Goal: Transaction & Acquisition: Purchase product/service

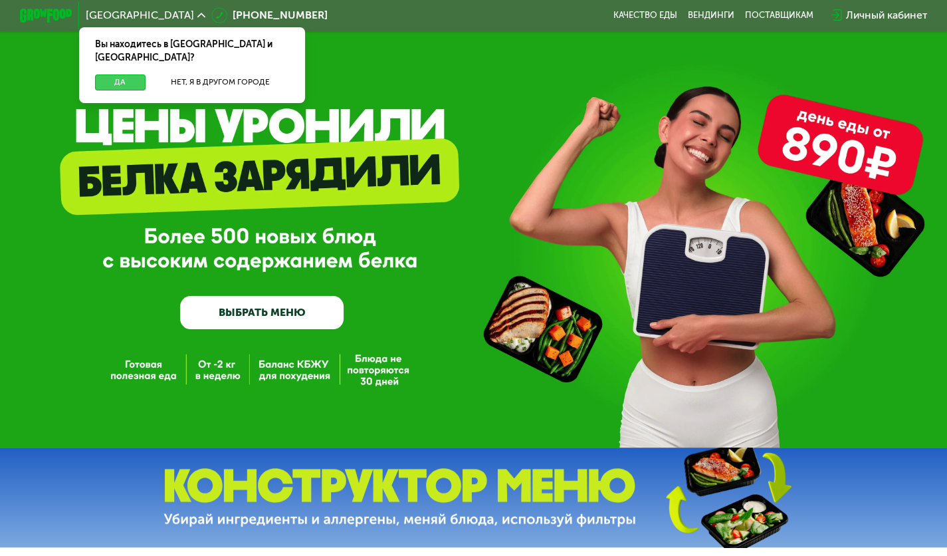
click at [120, 74] on button "Да" at bounding box center [120, 82] width 51 height 16
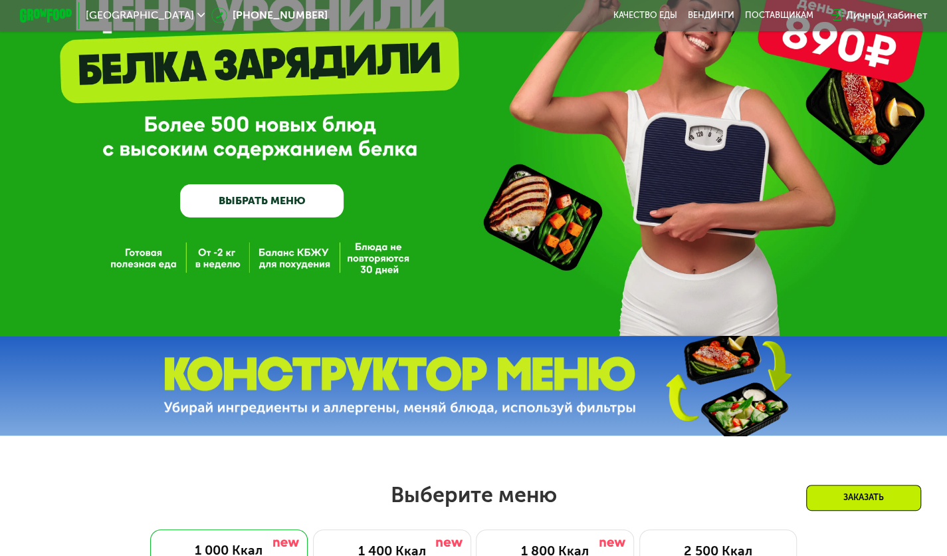
scroll to position [100, 0]
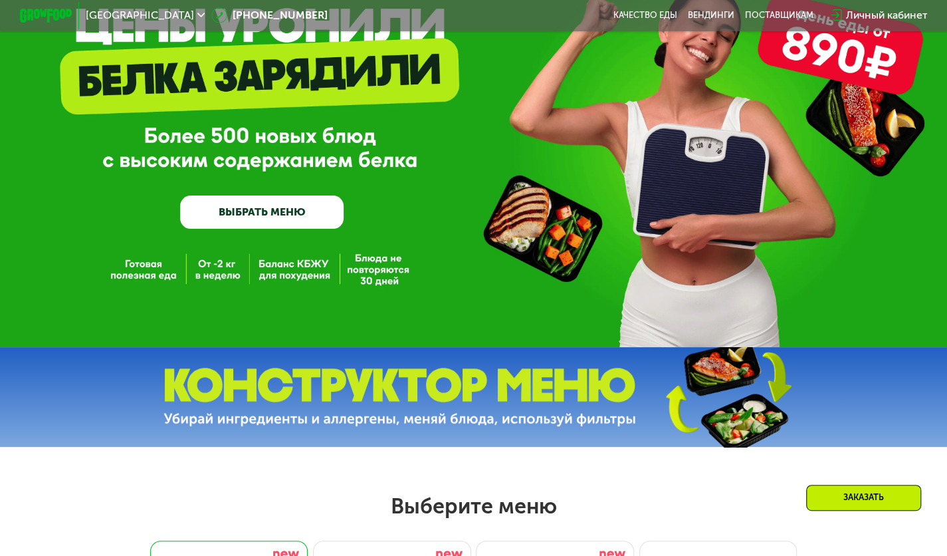
click at [289, 213] on link "ВЫБРАТЬ МЕНЮ" at bounding box center [262, 211] width 164 height 33
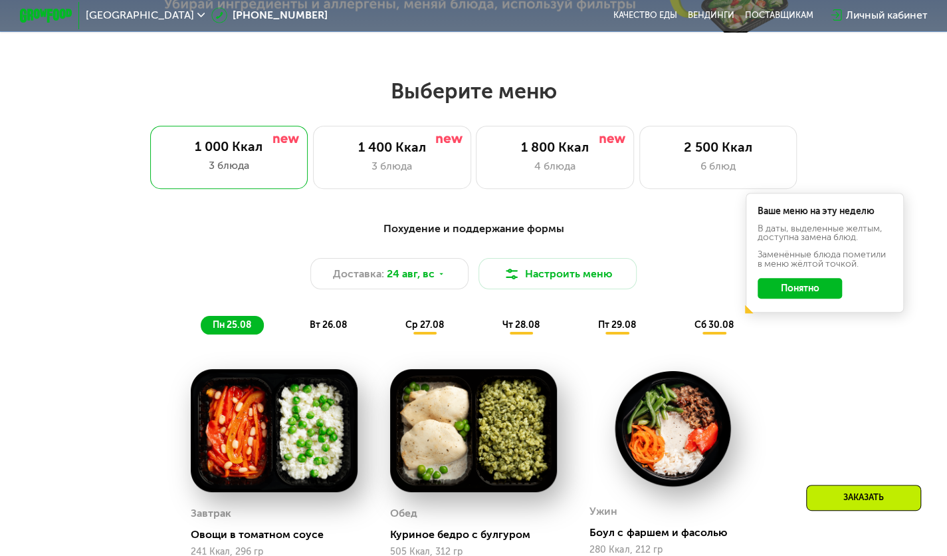
scroll to position [567, 0]
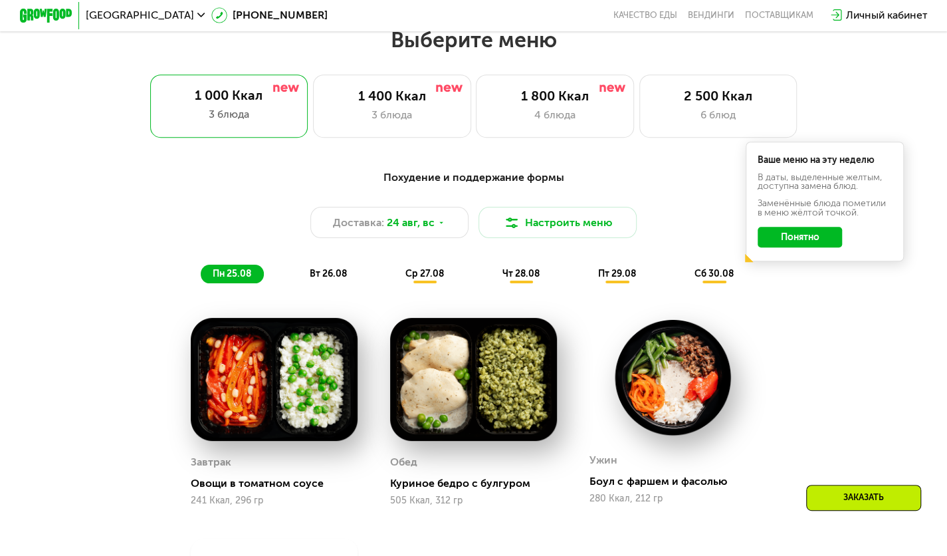
click at [795, 239] on button "Понятно" at bounding box center [800, 237] width 84 height 21
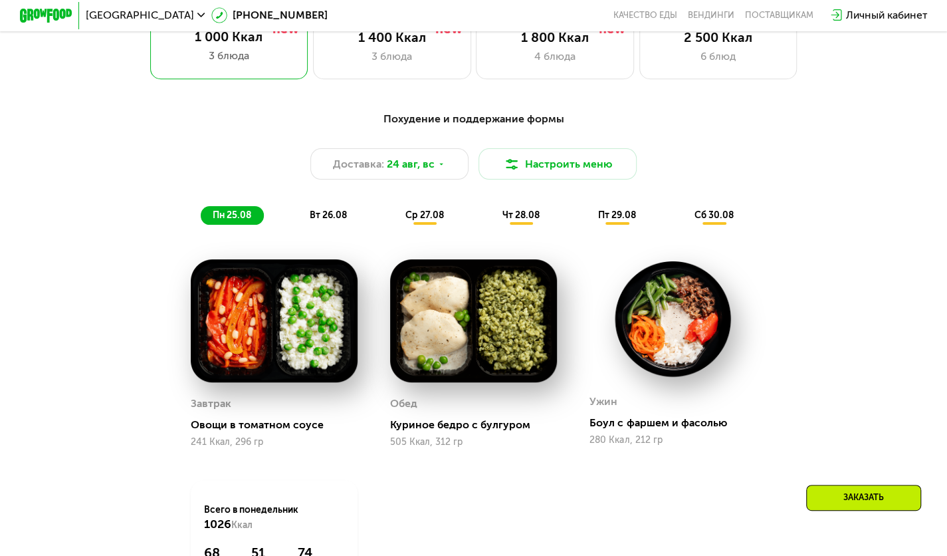
scroll to position [563, 0]
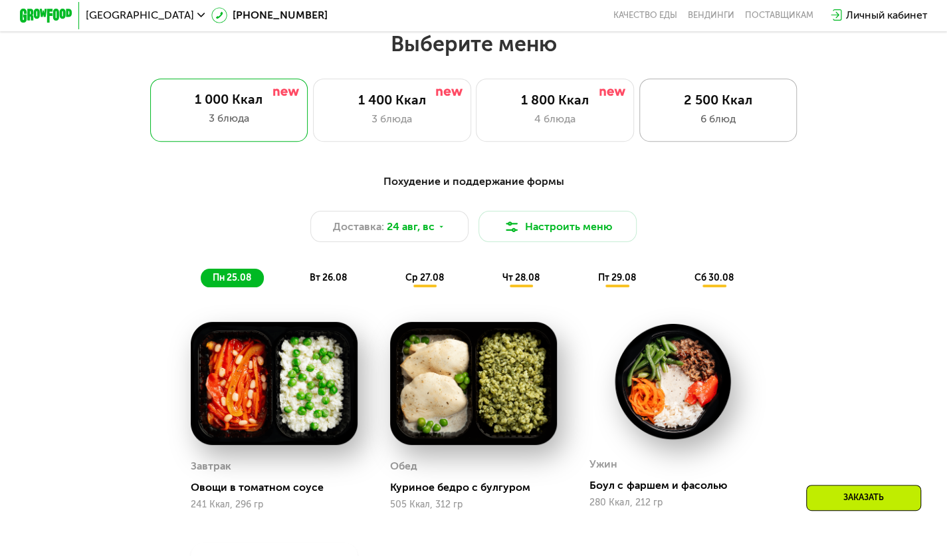
click at [681, 117] on div "6 блюд" at bounding box center [719, 119] width 130 height 16
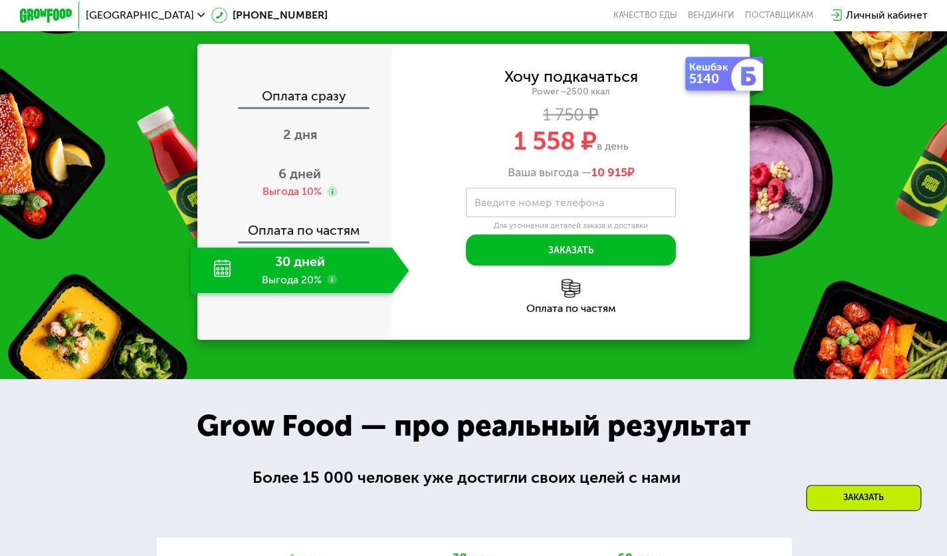
scroll to position [1463, 0]
click at [335, 241] on div "Оплата по частям" at bounding box center [295, 226] width 193 height 31
click at [299, 199] on div "Выгода 10%" at bounding box center [292, 191] width 59 height 15
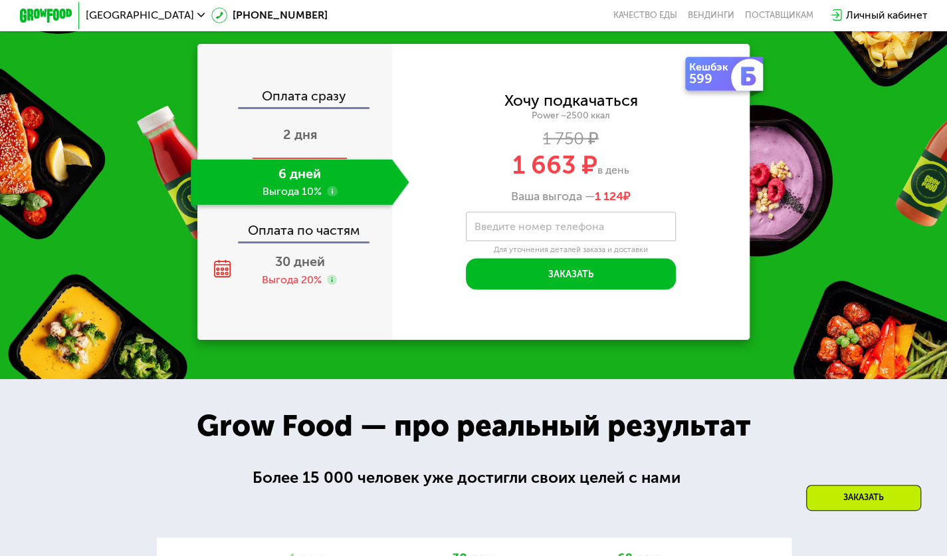
click at [306, 142] on span "2 дня" at bounding box center [300, 134] width 34 height 16
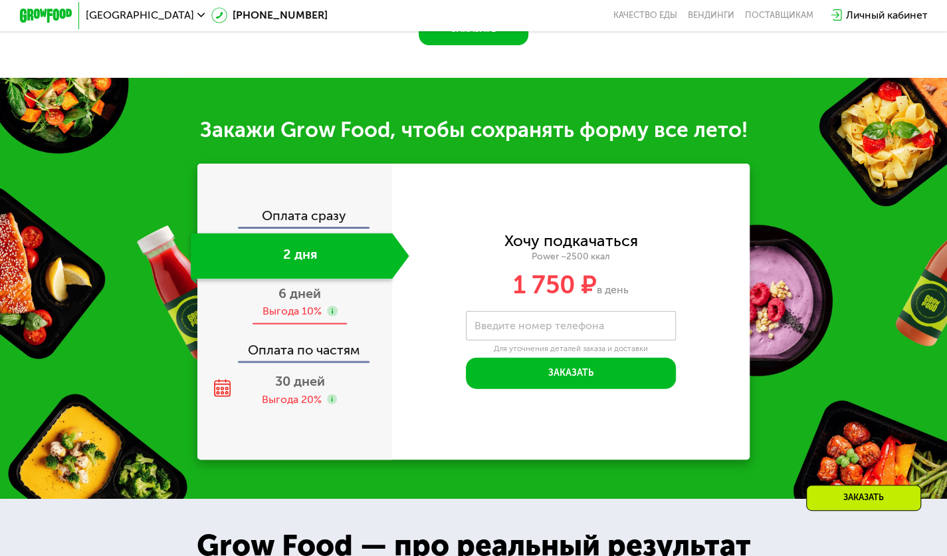
click at [316, 318] on div "Выгода 10%" at bounding box center [292, 311] width 59 height 15
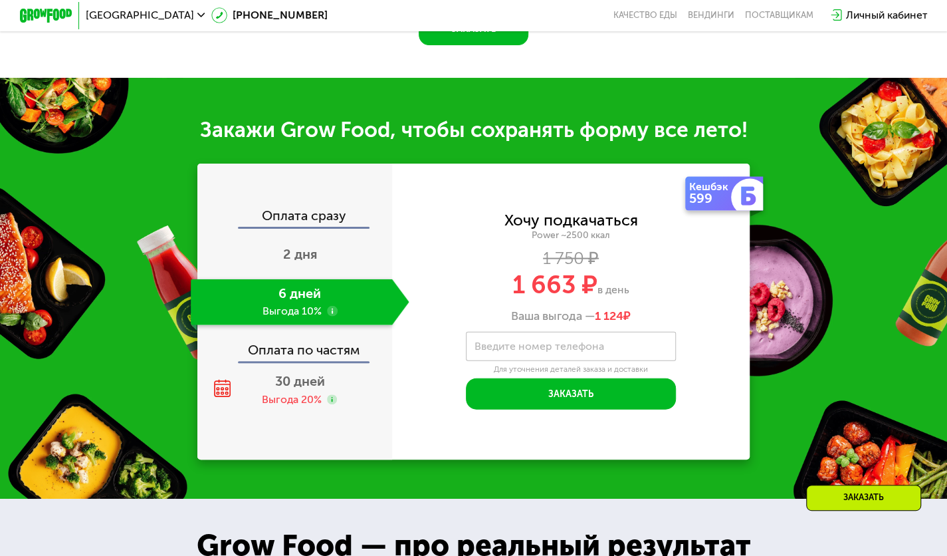
click at [302, 361] on div "Оплата по частям" at bounding box center [295, 345] width 193 height 31
click at [297, 389] on span "30 дней" at bounding box center [300, 381] width 50 height 16
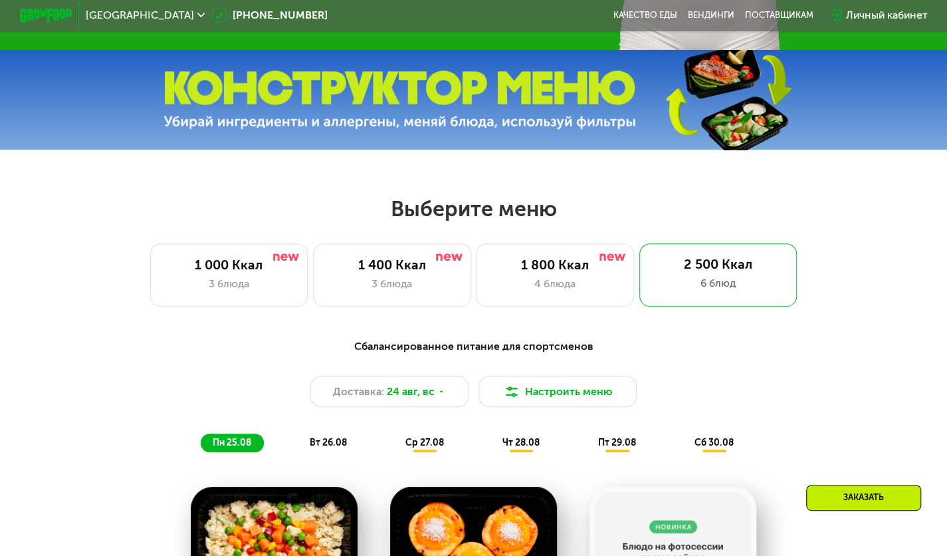
scroll to position [396, 0]
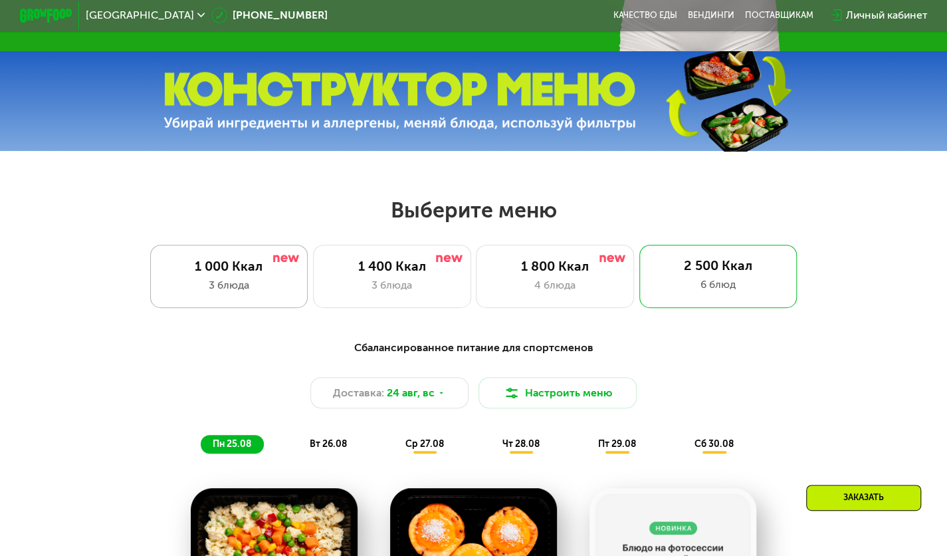
click at [236, 292] on div "3 блюда" at bounding box center [229, 285] width 130 height 16
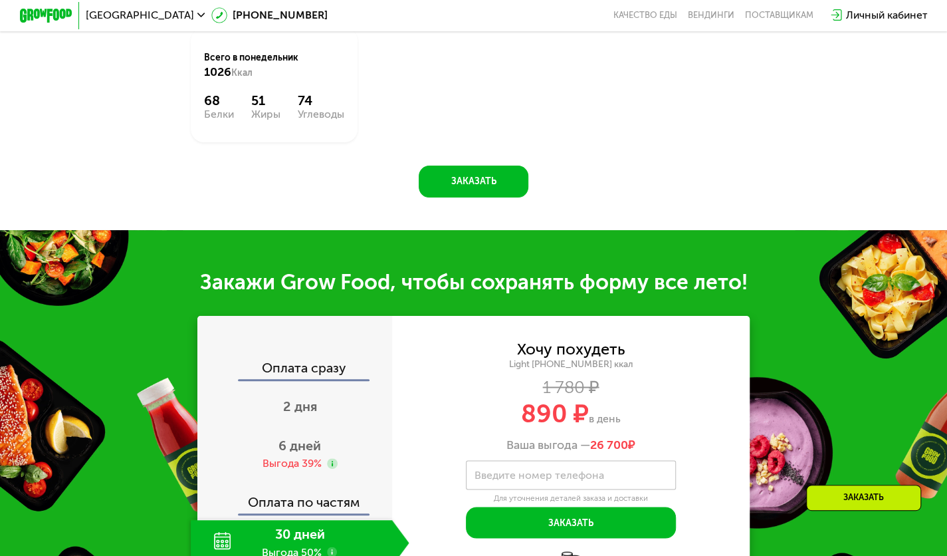
scroll to position [1168, 0]
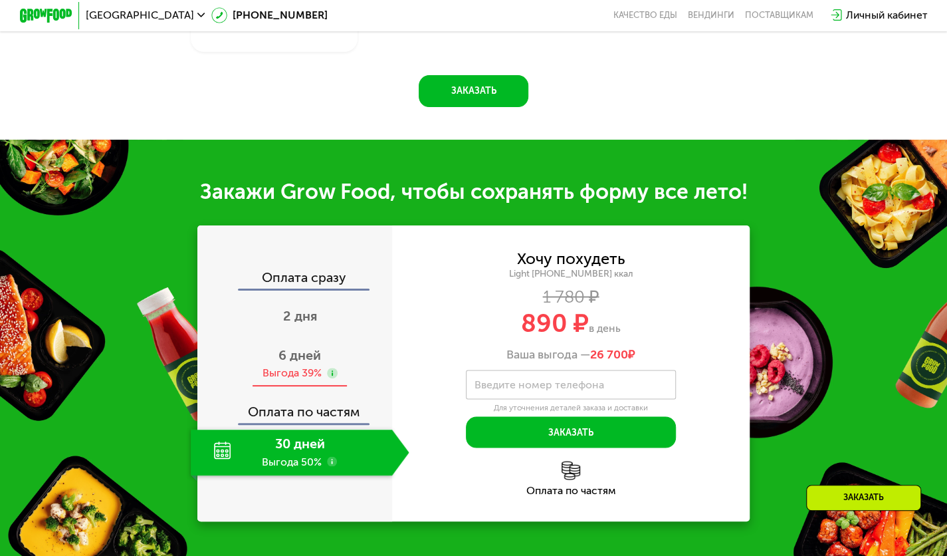
click at [297, 363] on span "6 дней" at bounding box center [300, 355] width 43 height 16
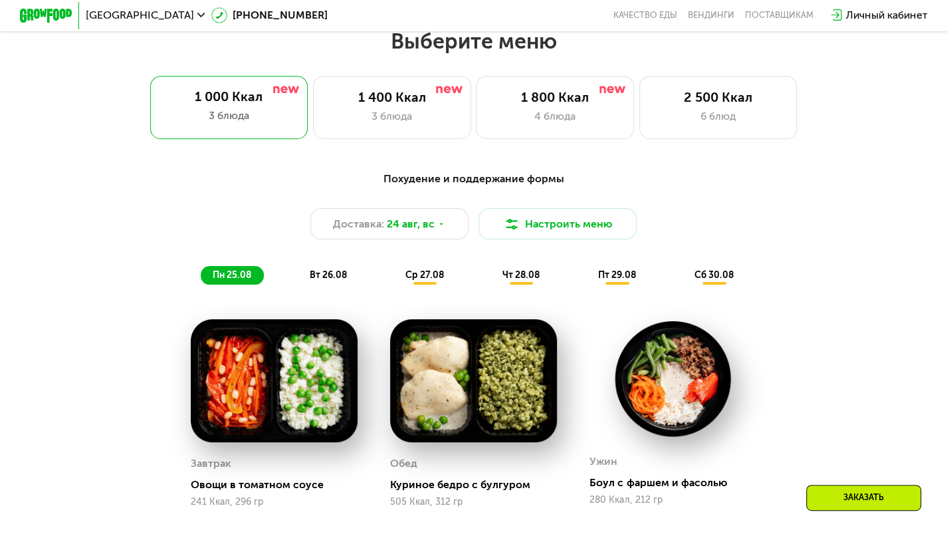
scroll to position [564, 0]
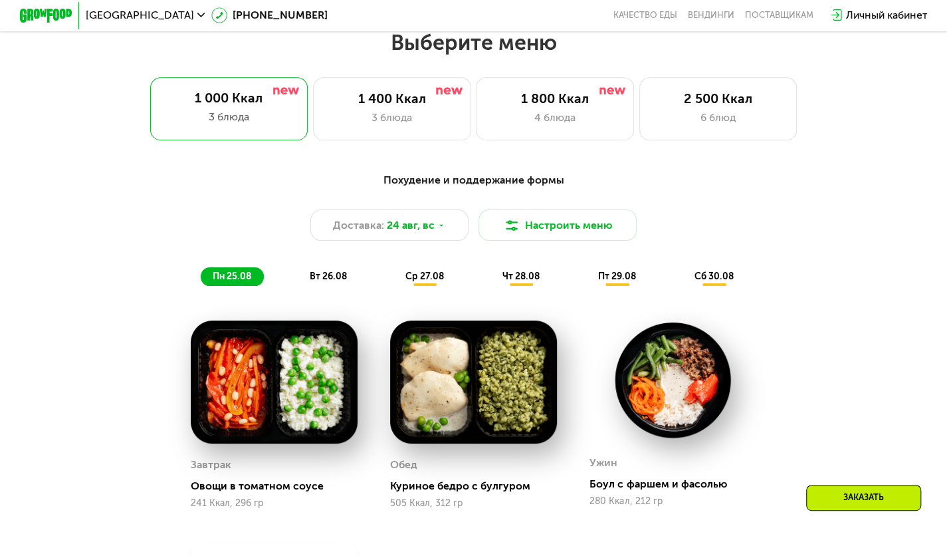
click at [868, 17] on div "Личный кабинет" at bounding box center [887, 15] width 82 height 16
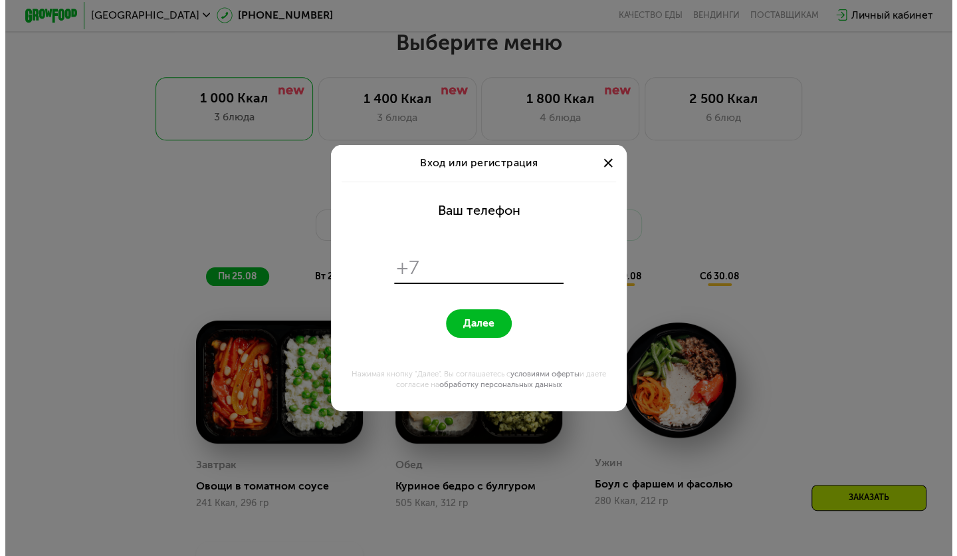
scroll to position [0, 0]
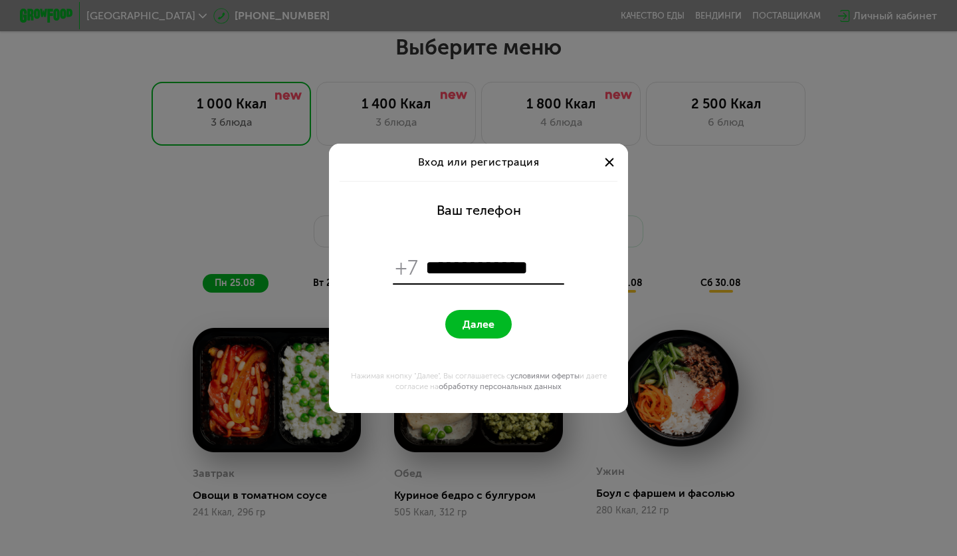
type input "**********"
click at [460, 318] on button "Далее" at bounding box center [478, 324] width 66 height 29
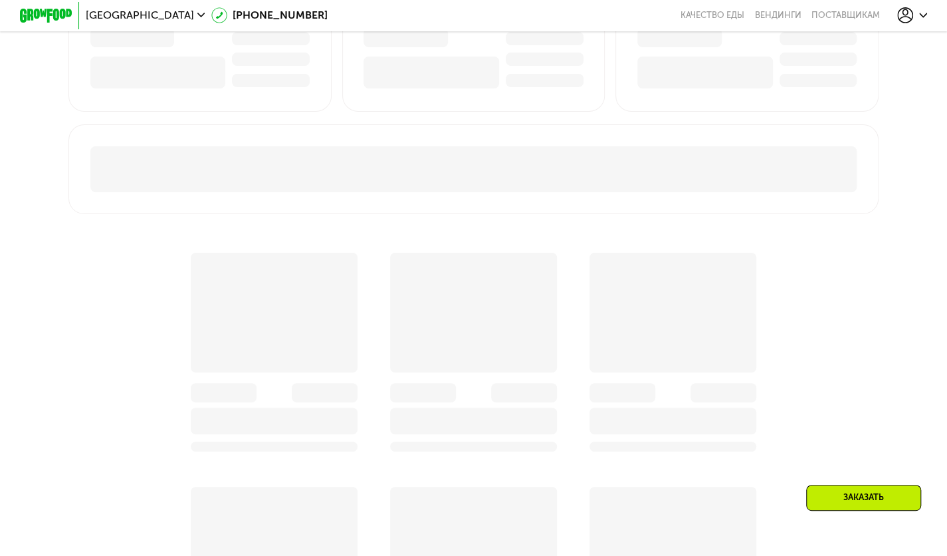
scroll to position [564, 0]
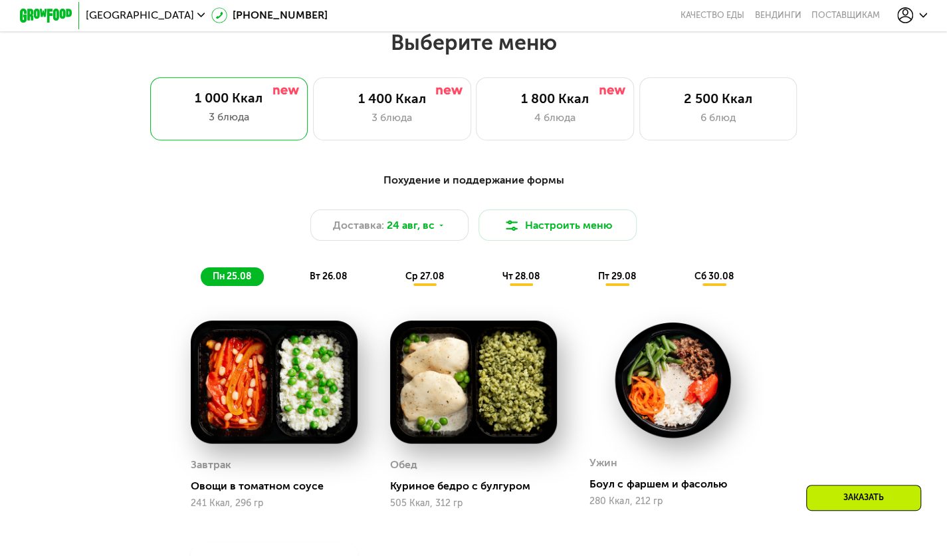
click at [926, 12] on icon at bounding box center [924, 15] width 8 height 8
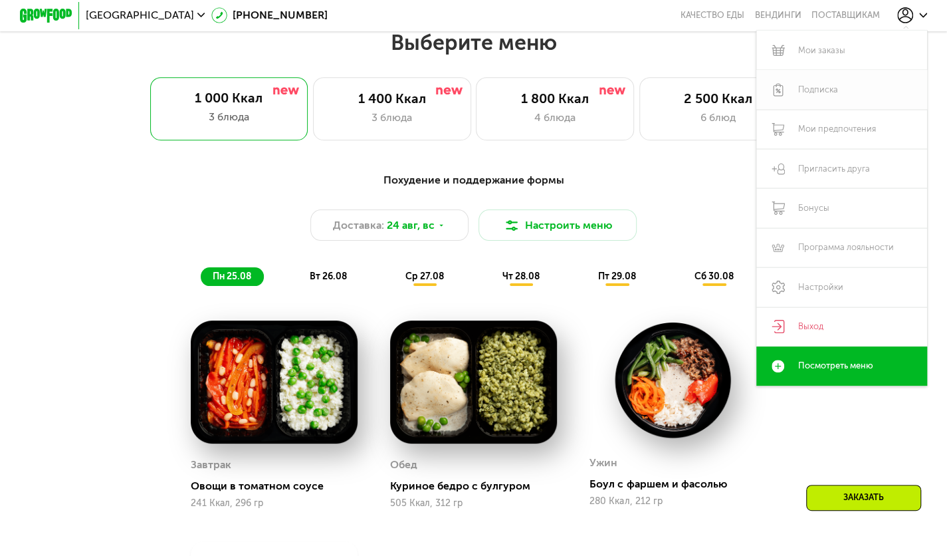
click at [831, 89] on link "Подписка" at bounding box center [842, 89] width 171 height 39
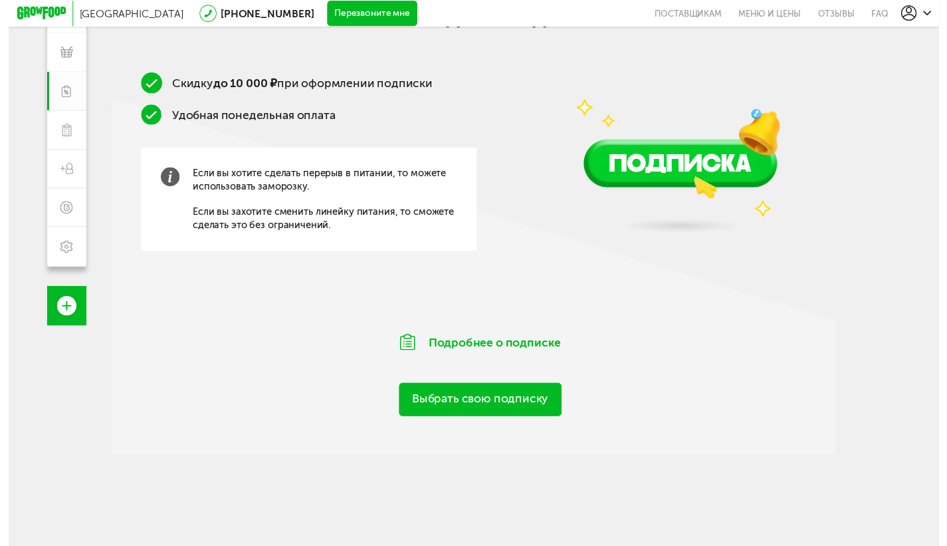
scroll to position [210, 0]
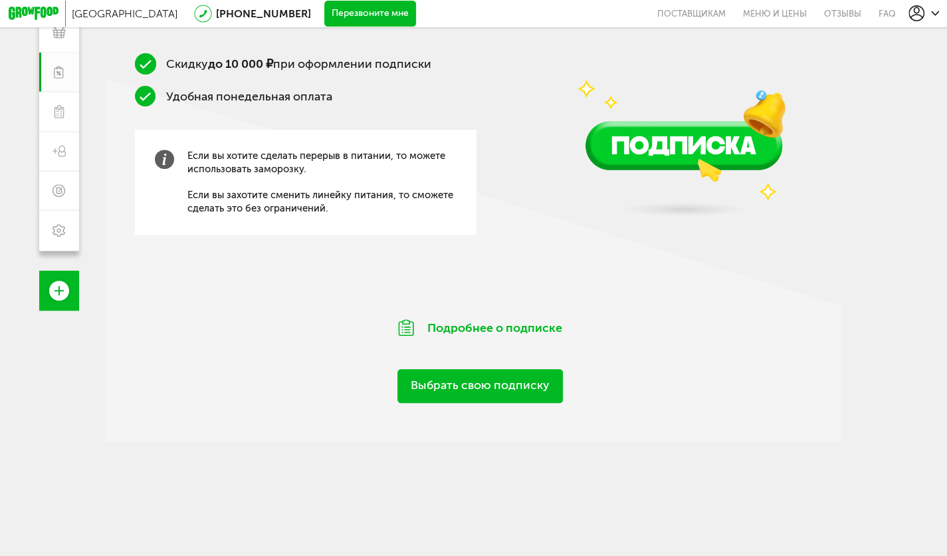
click at [501, 390] on link "Выбрать свою подписку" at bounding box center [481, 386] width 166 height 34
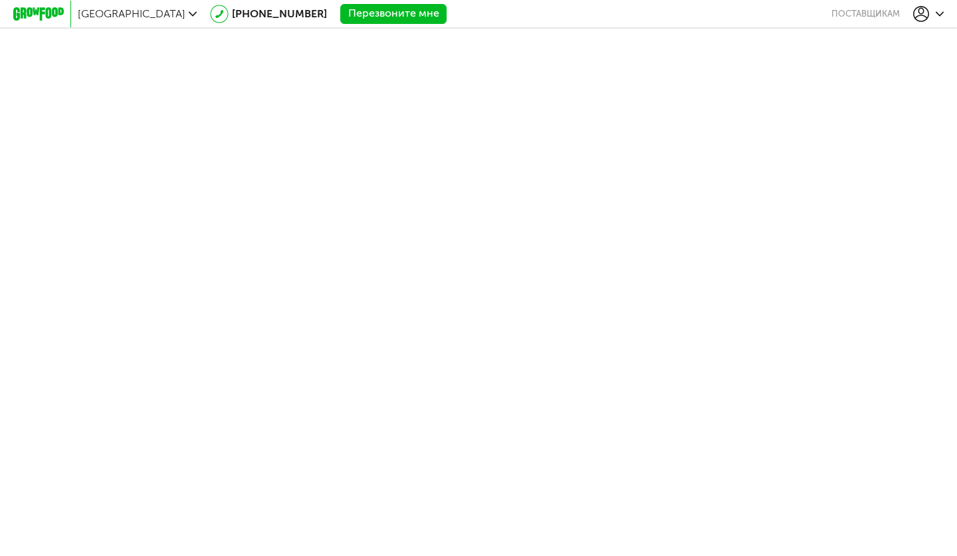
click at [44, 13] on icon at bounding box center [38, 13] width 51 height 13
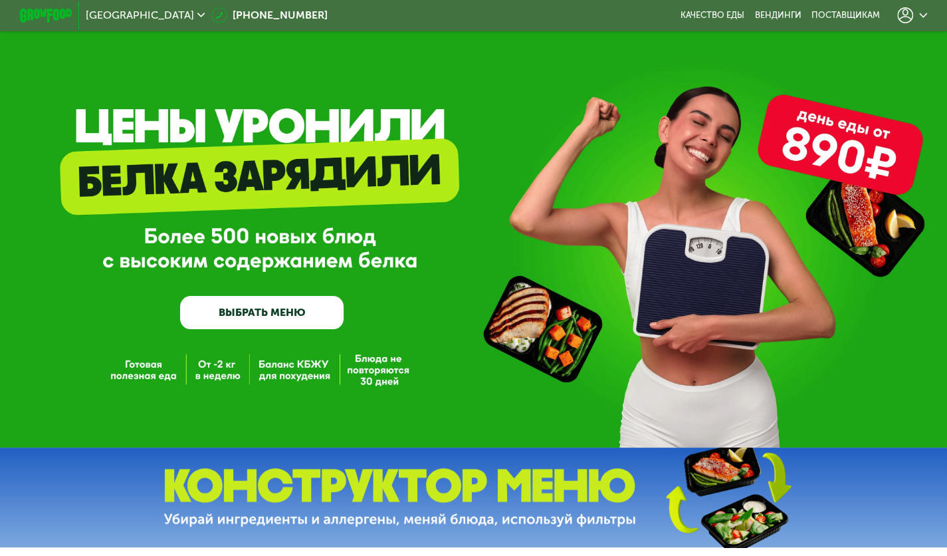
click at [914, 19] on icon at bounding box center [906, 15] width 16 height 16
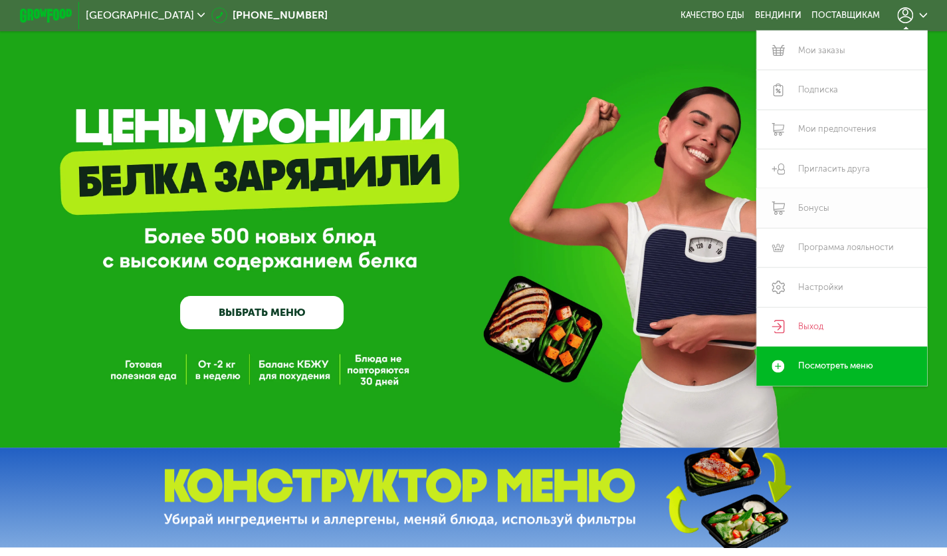
click at [828, 205] on link "Бонусы" at bounding box center [842, 207] width 171 height 39
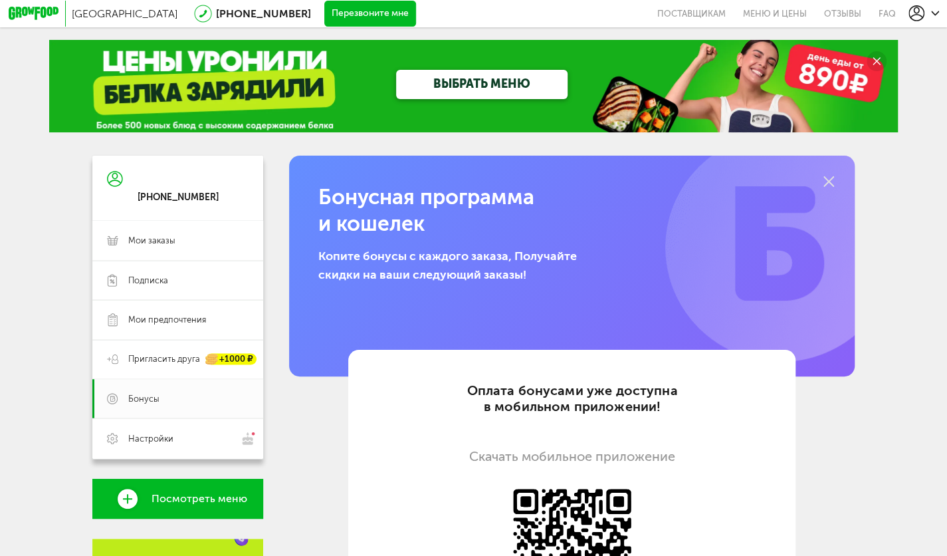
click at [51, 15] on icon at bounding box center [34, 13] width 50 height 13
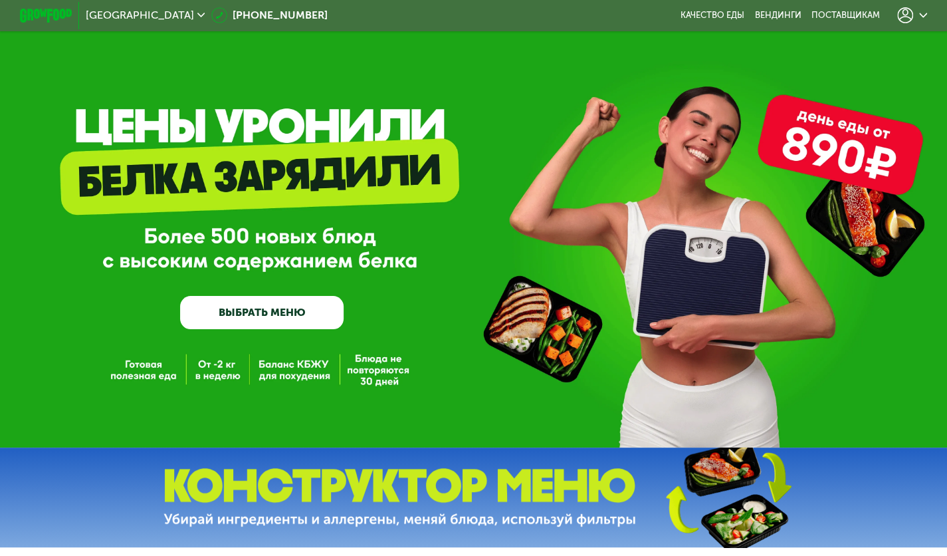
click at [922, 8] on div at bounding box center [913, 15] width 31 height 16
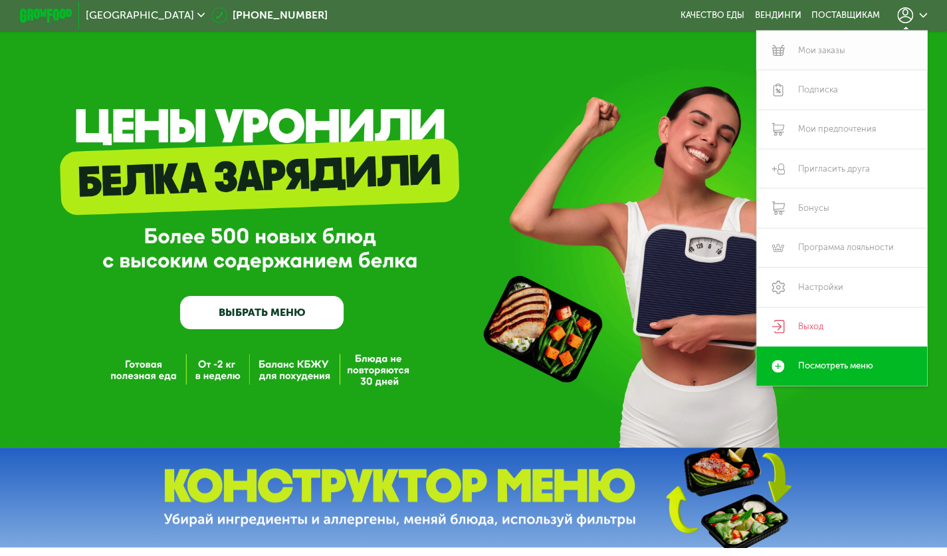
click at [809, 44] on link "Мои заказы" at bounding box center [842, 50] width 171 height 39
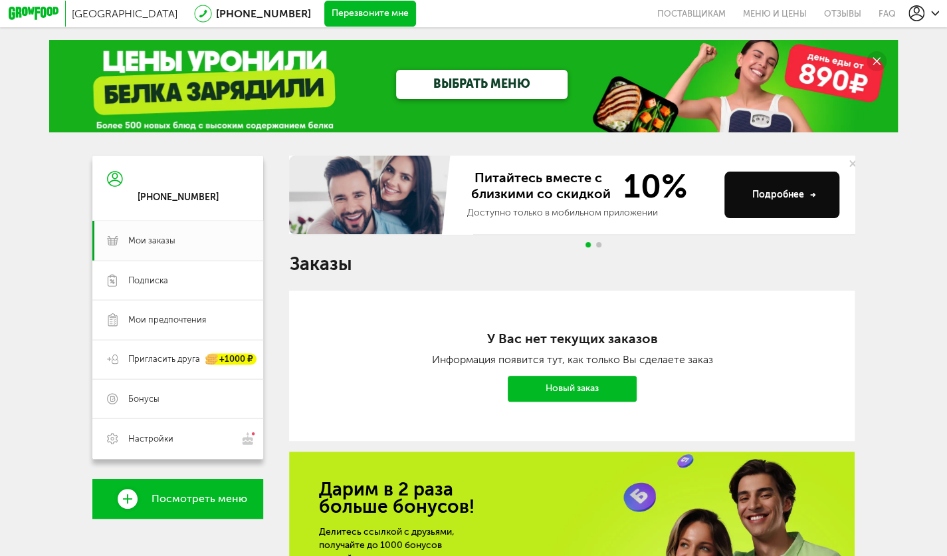
click at [599, 247] on span "Go to slide 2" at bounding box center [598, 244] width 5 height 5
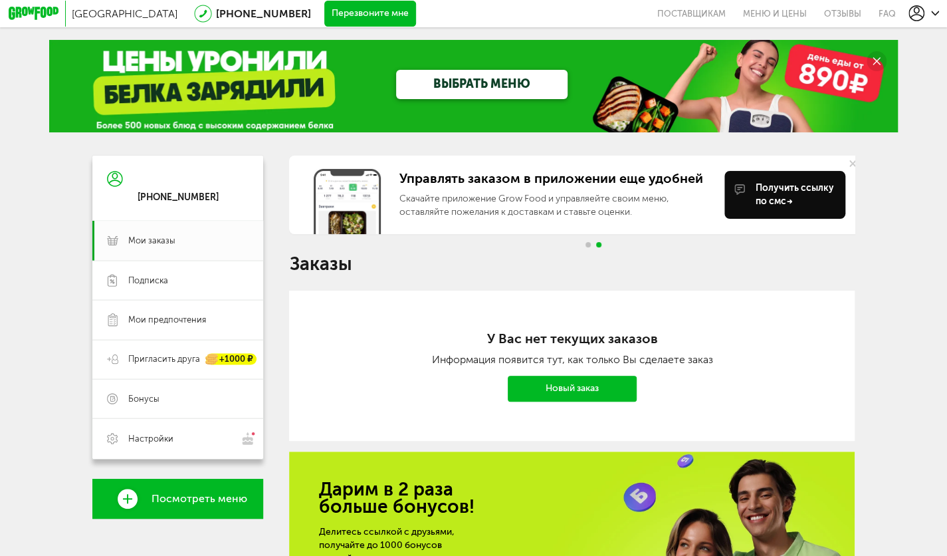
click at [596, 381] on link "Новый заказ" at bounding box center [572, 389] width 129 height 27
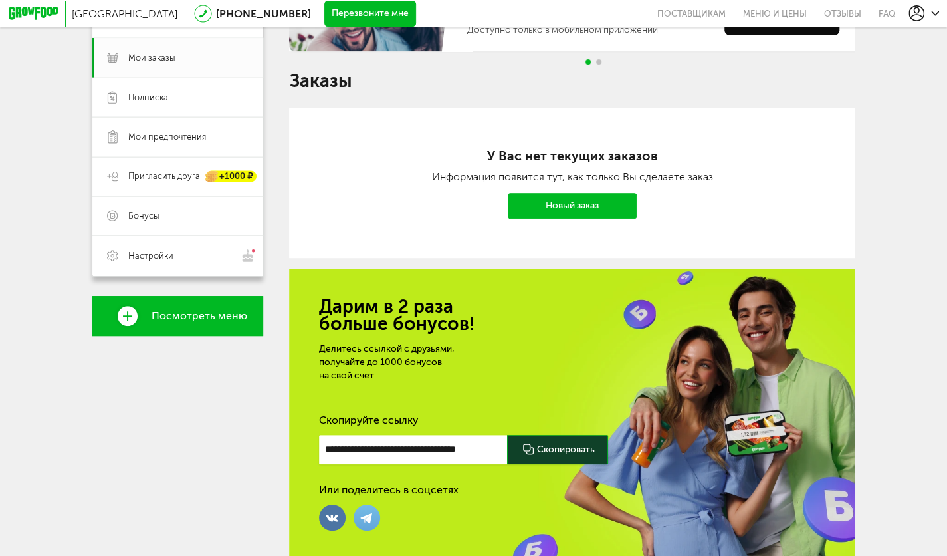
scroll to position [247, 0]
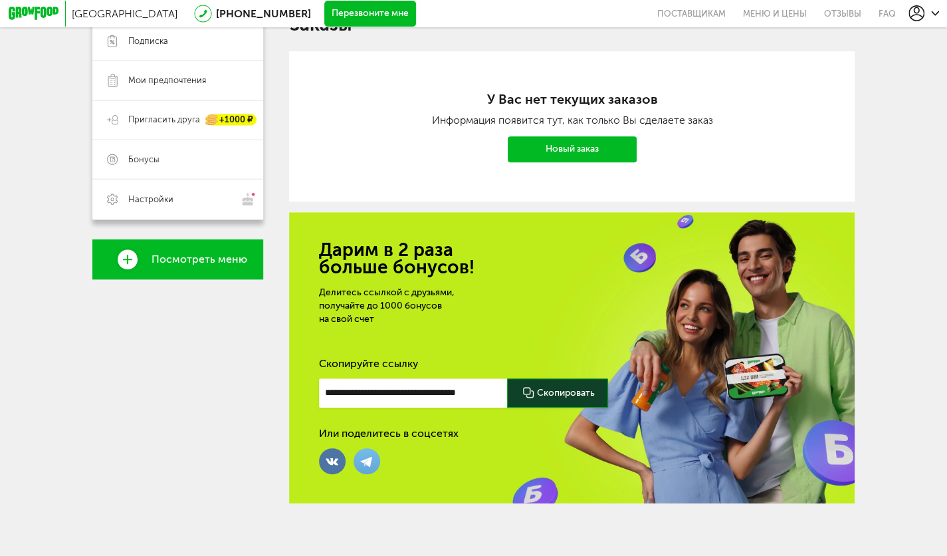
click at [586, 137] on link "Новый заказ" at bounding box center [572, 149] width 129 height 27
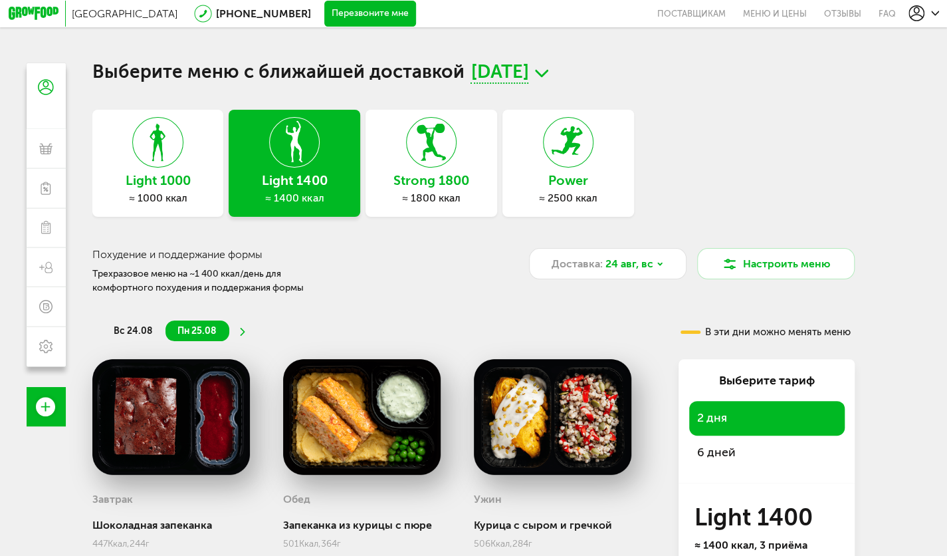
click at [171, 152] on icon at bounding box center [157, 142] width 49 height 51
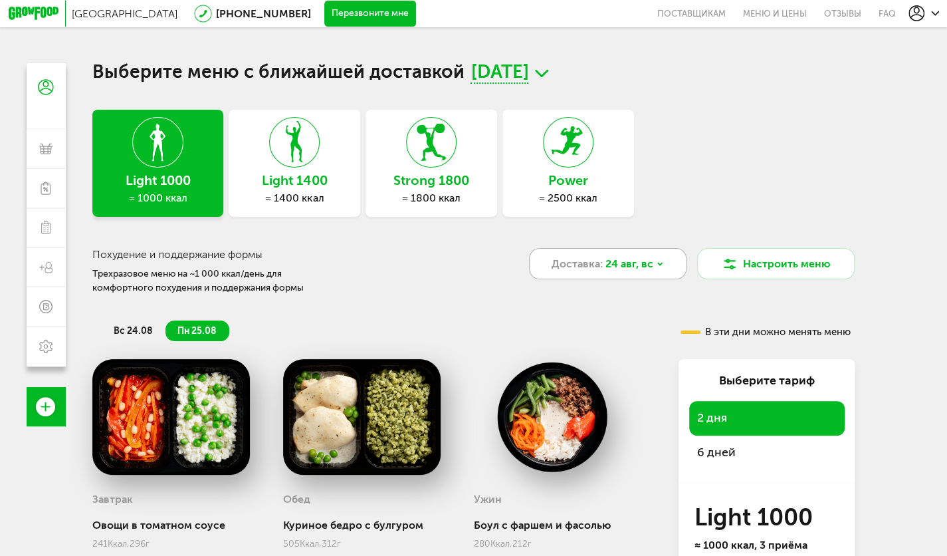
click at [610, 270] on span "24 авг, вс" at bounding box center [630, 264] width 48 height 16
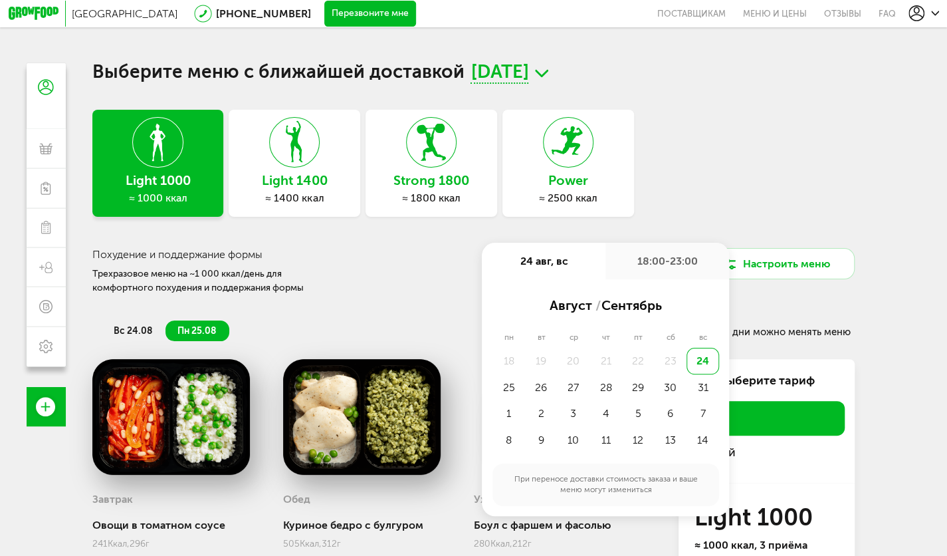
click at [702, 362] on div "24" at bounding box center [703, 361] width 33 height 27
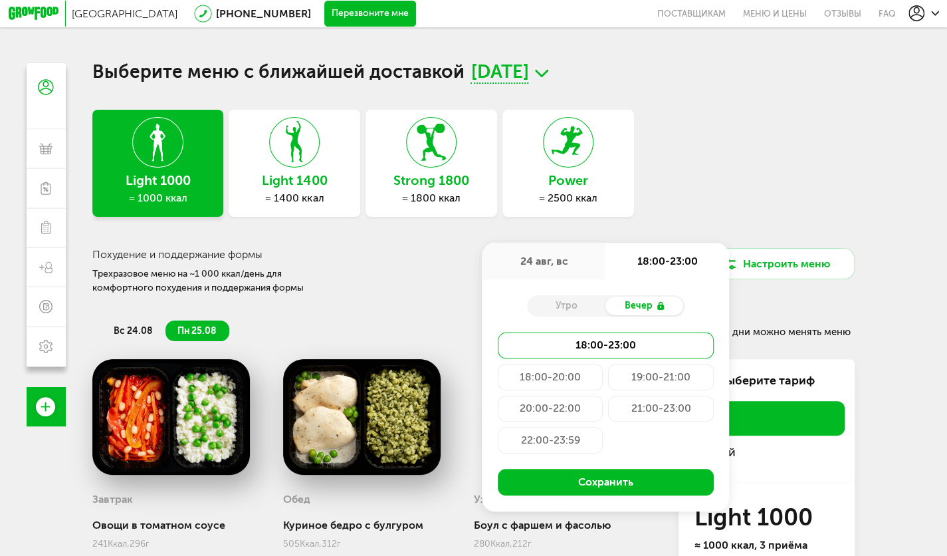
click at [728, 109] on div "Выберите меню с ближайшей доставкой [DATE] Light 1000 ≈ 1000 ккал Light 1400 ≈ …" at bounding box center [473, 395] width 763 height 664
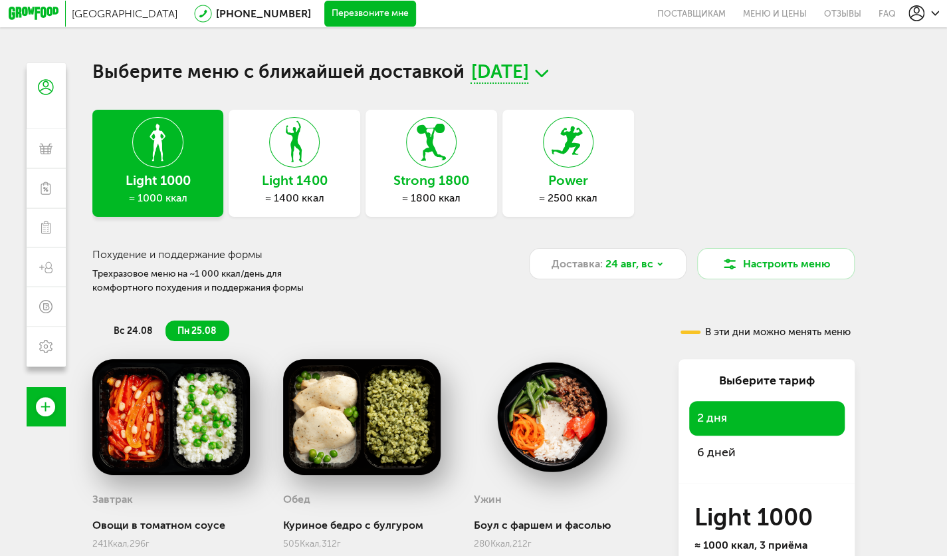
scroll to position [178, 0]
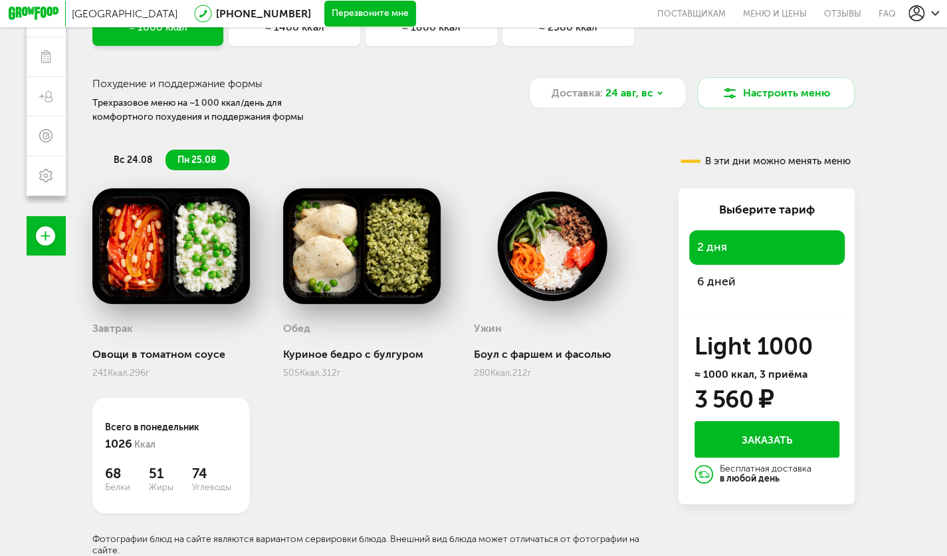
click at [715, 274] on span "6 дней" at bounding box center [716, 281] width 39 height 15
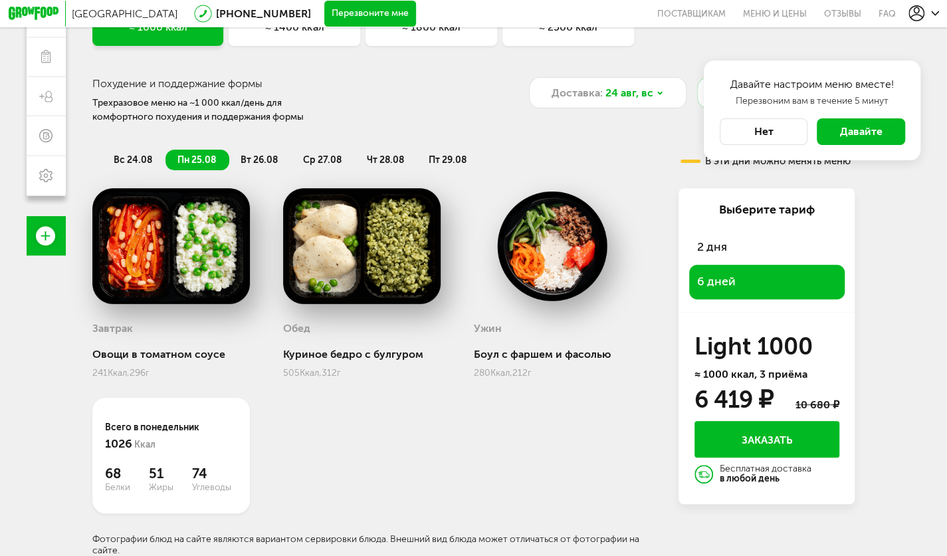
click at [862, 133] on span "Давайте" at bounding box center [861, 131] width 43 height 13
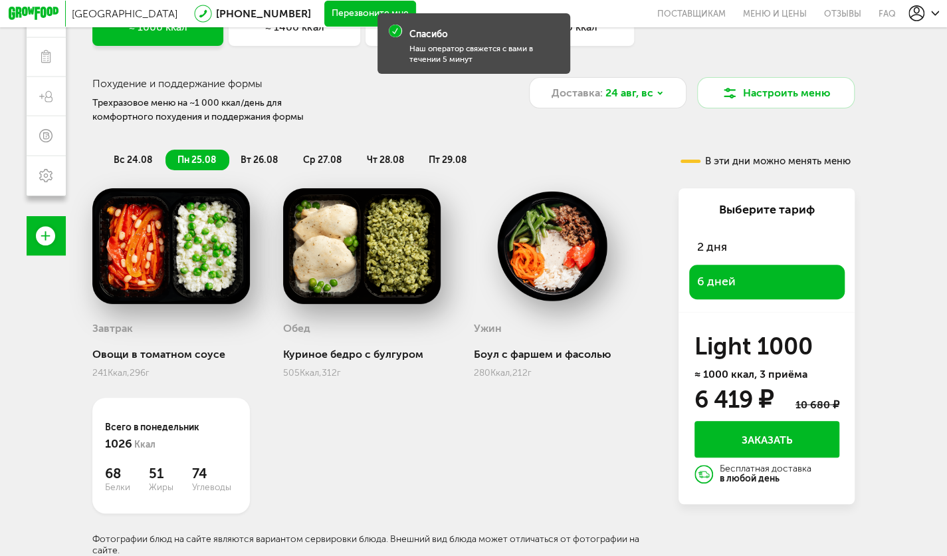
scroll to position [0, 0]
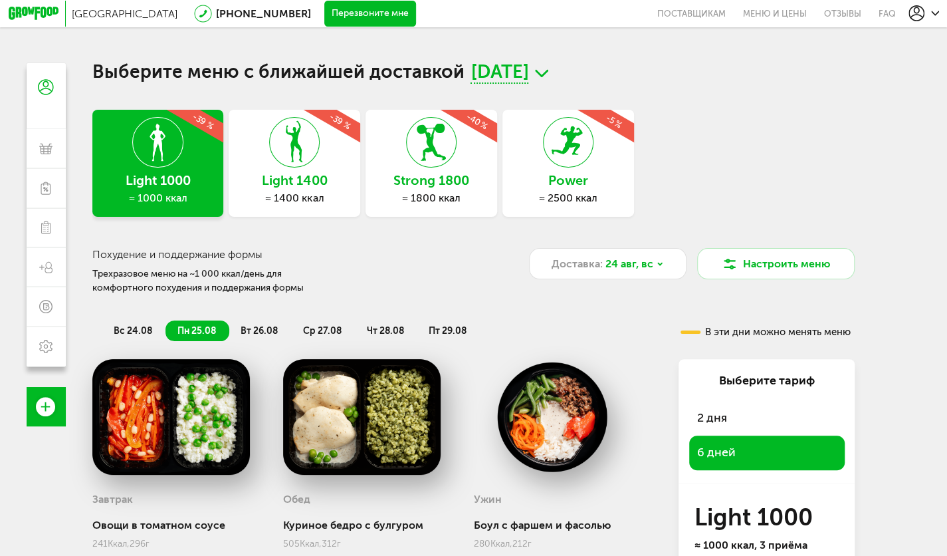
click at [294, 188] on h3 "Light 1400" at bounding box center [295, 181] width 132 height 15
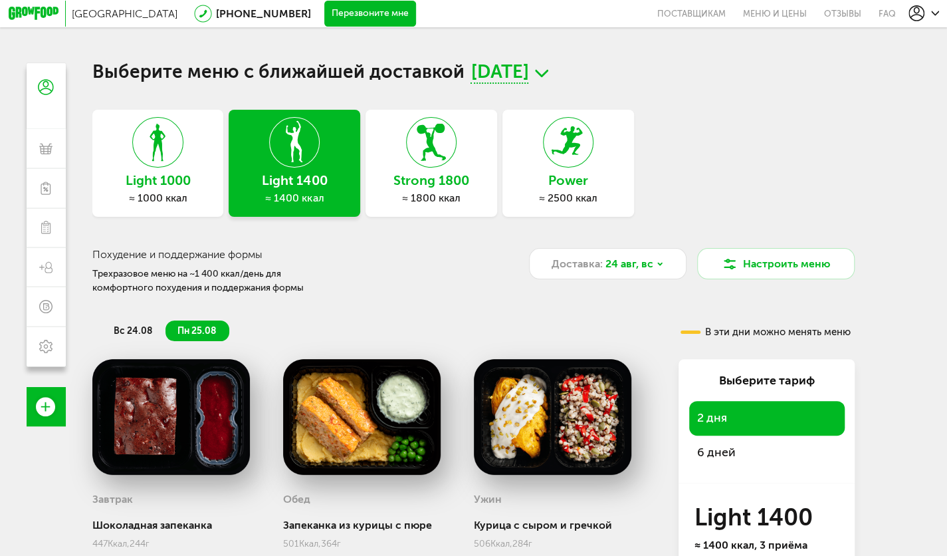
click at [723, 455] on span "6 дней" at bounding box center [716, 452] width 39 height 15
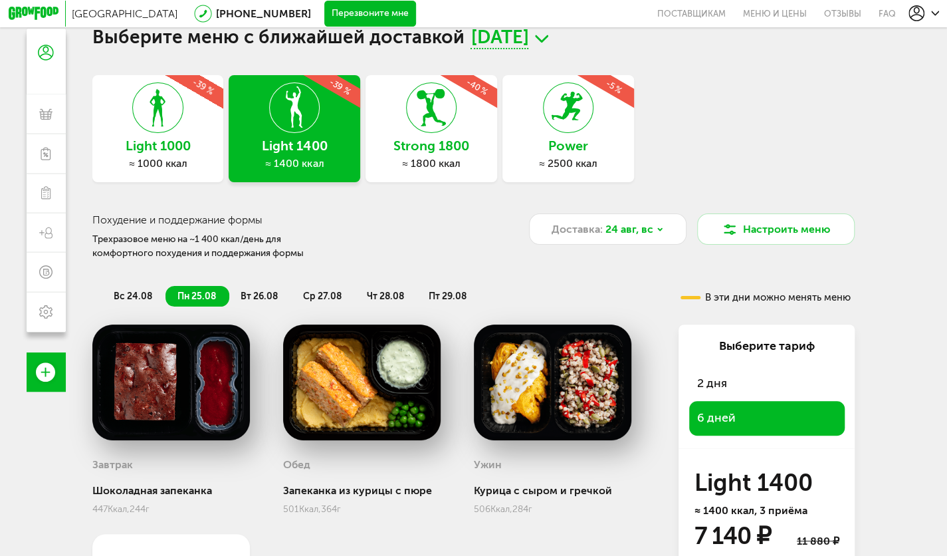
scroll to position [34, 0]
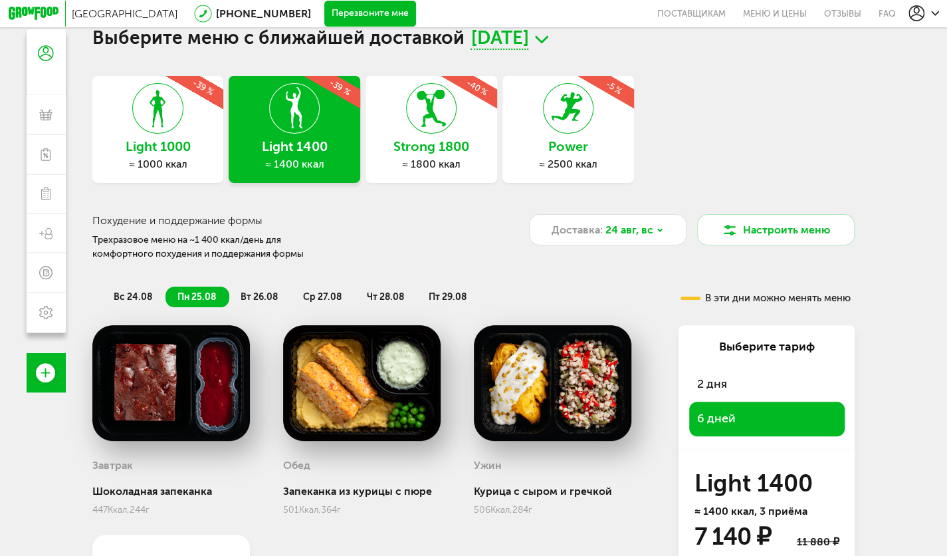
click at [570, 162] on div "≈ 2500 ккал" at bounding box center [569, 164] width 132 height 13
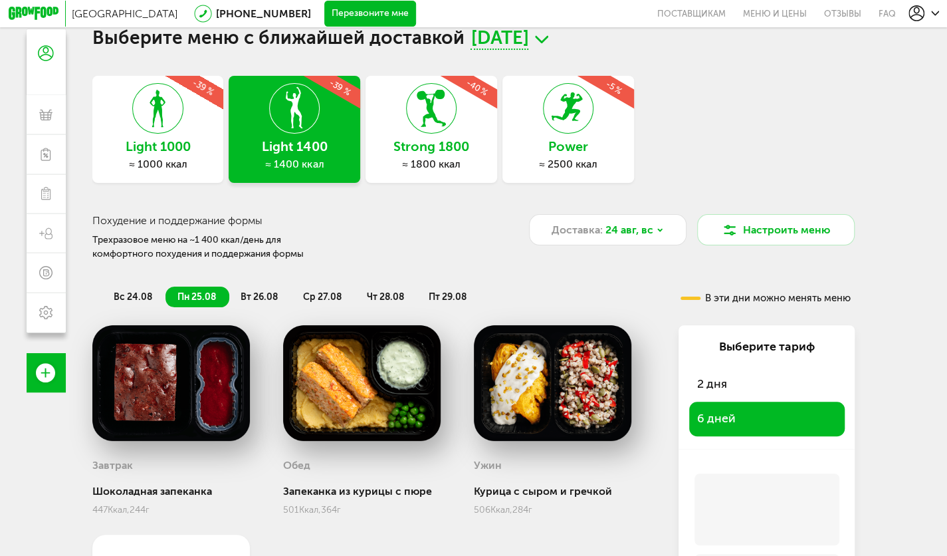
click at [570, 162] on div "≈ 2500 ккал" at bounding box center [569, 164] width 132 height 13
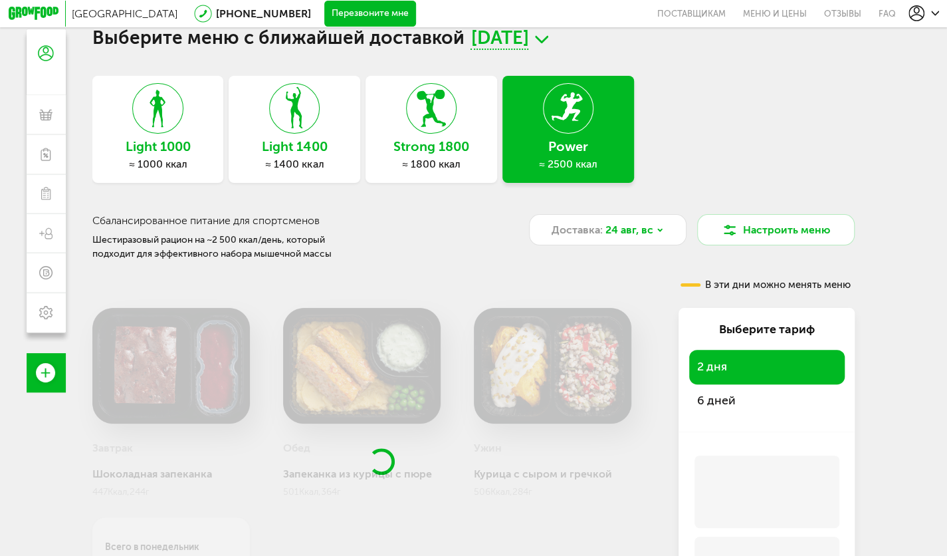
click at [732, 403] on div "2 дня 6 дней" at bounding box center [768, 384] width 156 height 68
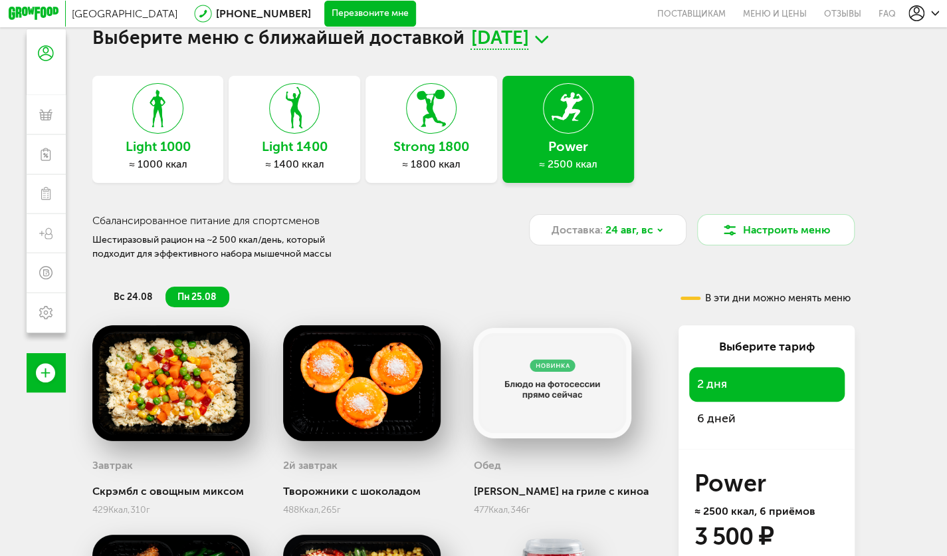
click at [727, 426] on span "6 дней" at bounding box center [716, 418] width 39 height 15
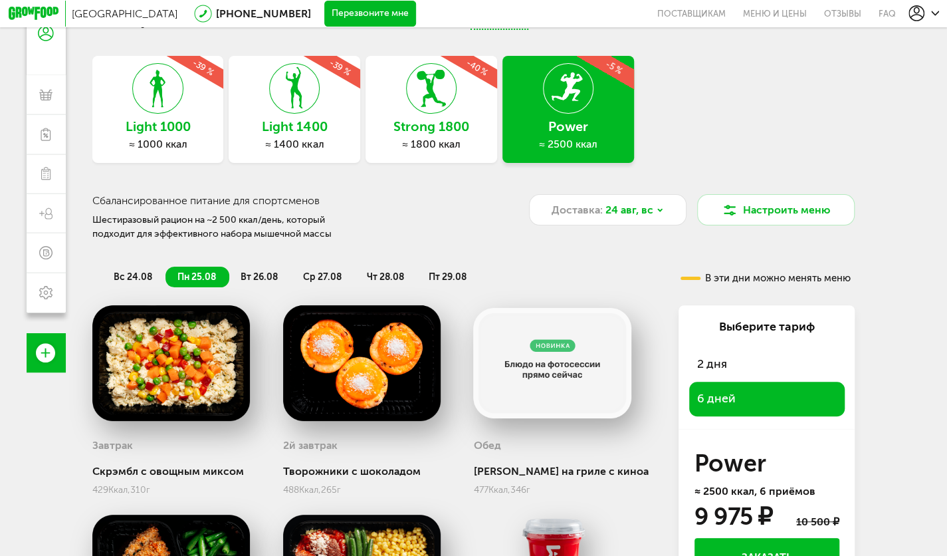
scroll to position [54, 0]
click at [431, 127] on h3 "Strong 1800" at bounding box center [432, 127] width 132 height 15
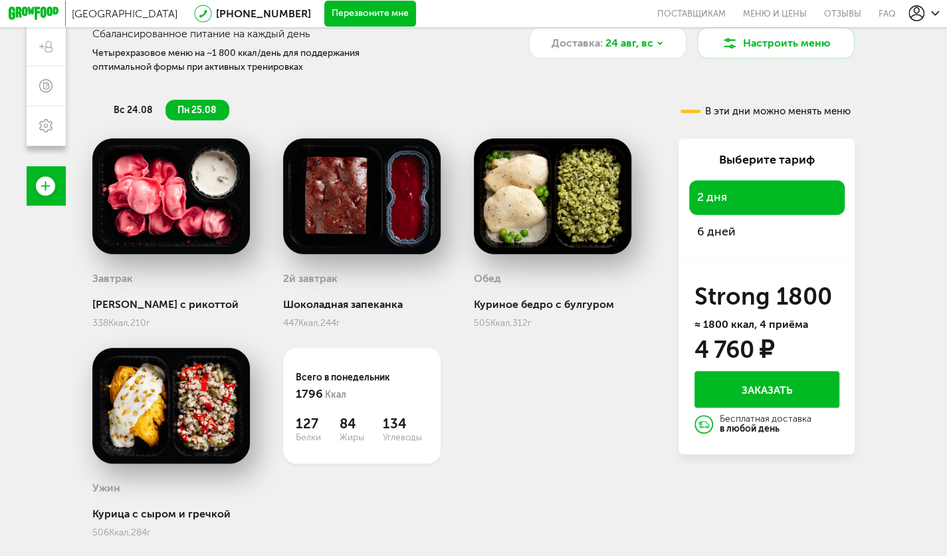
scroll to position [217, 0]
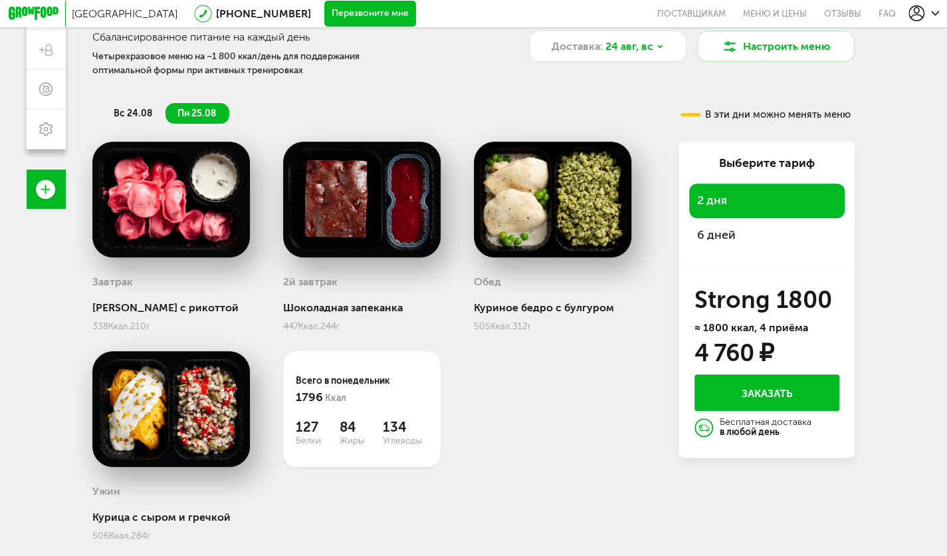
click at [722, 242] on span "6 дней" at bounding box center [716, 234] width 39 height 15
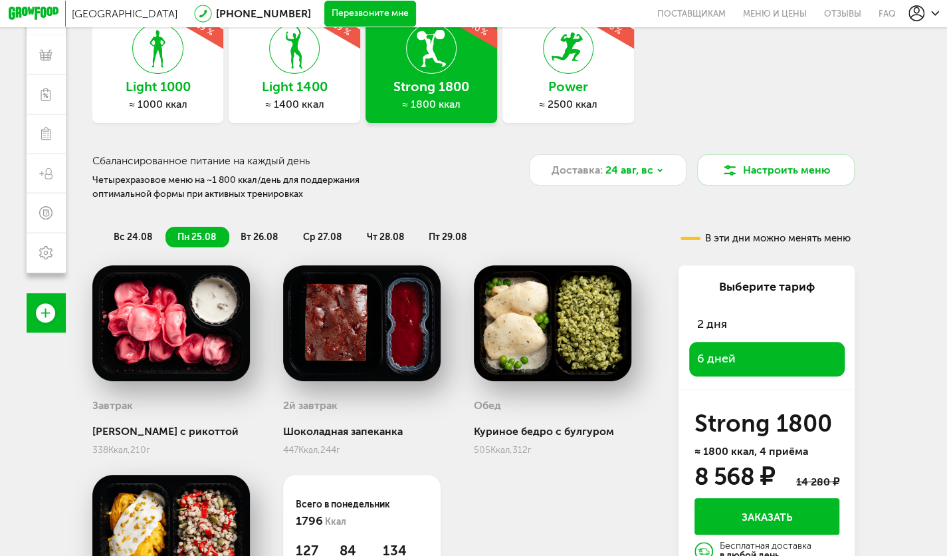
scroll to position [0, 0]
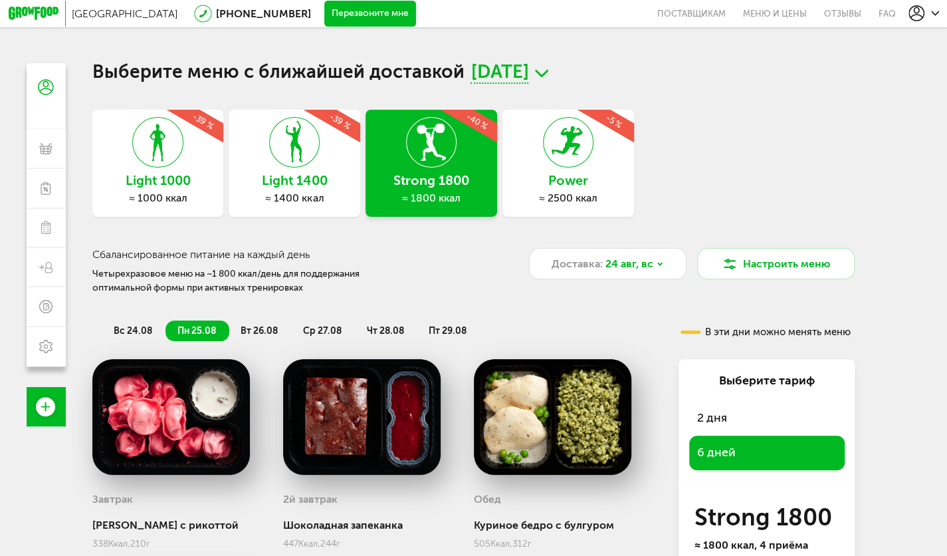
click at [282, 172] on div "Light 1400 ≈ 1400 ккал -39 %" at bounding box center [295, 163] width 132 height 107
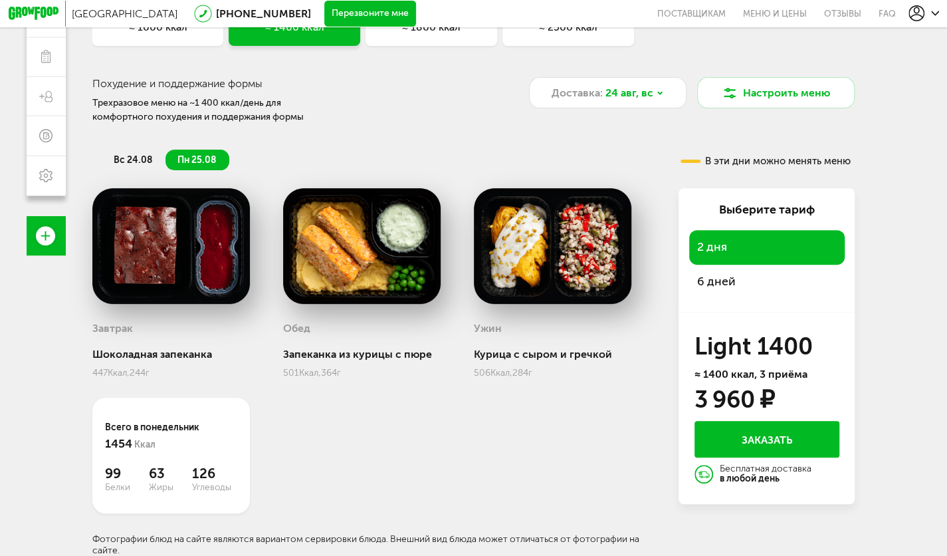
scroll to position [63, 0]
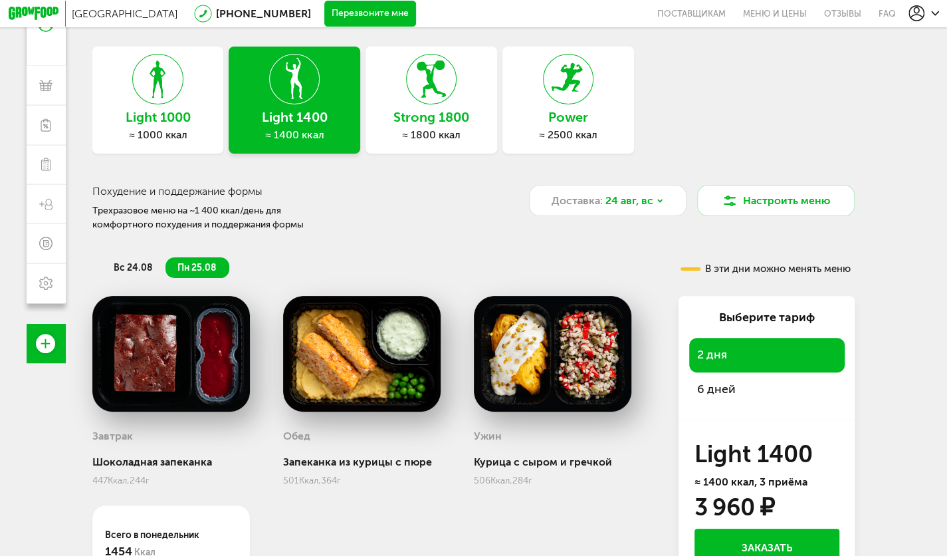
click at [137, 114] on h3 "Light 1000" at bounding box center [158, 117] width 132 height 15
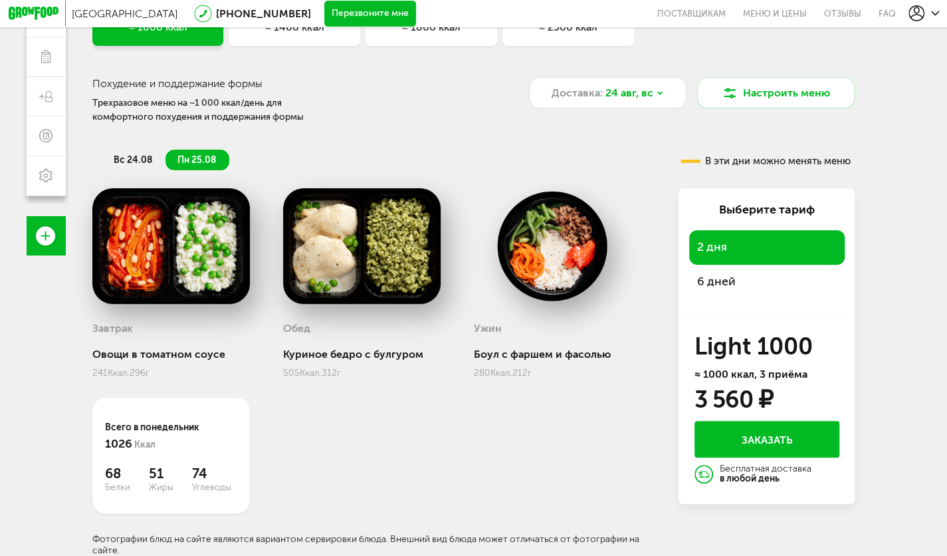
scroll to position [0, 0]
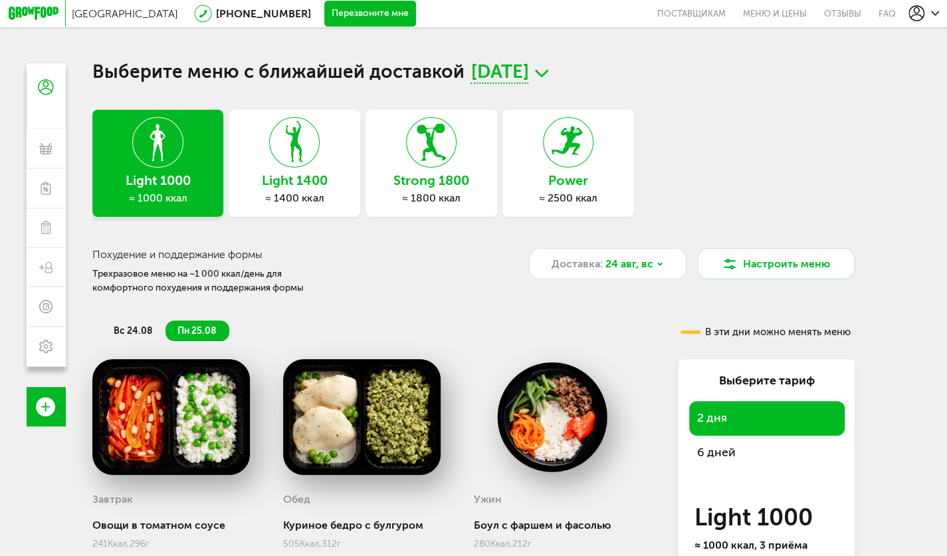
click at [290, 194] on div "≈ 1400 ккал" at bounding box center [295, 197] width 132 height 13
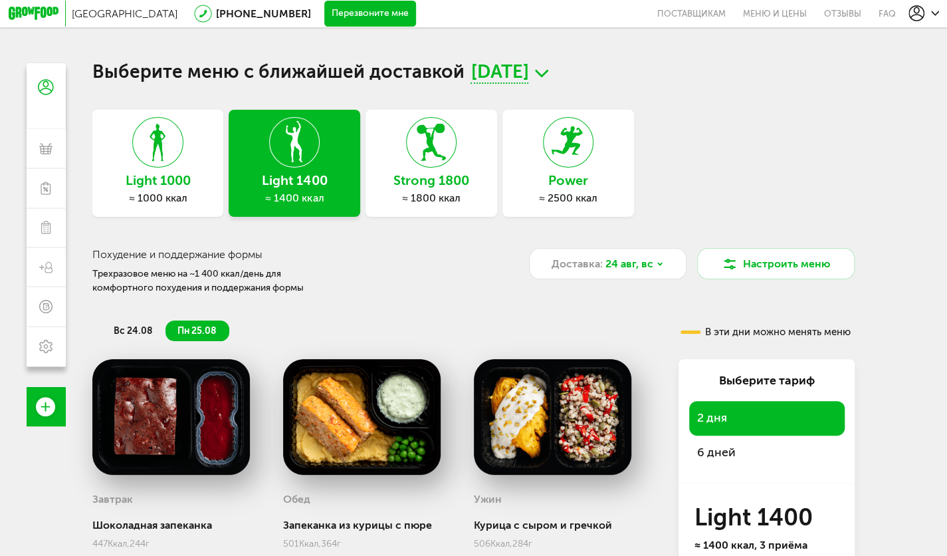
scroll to position [178, 0]
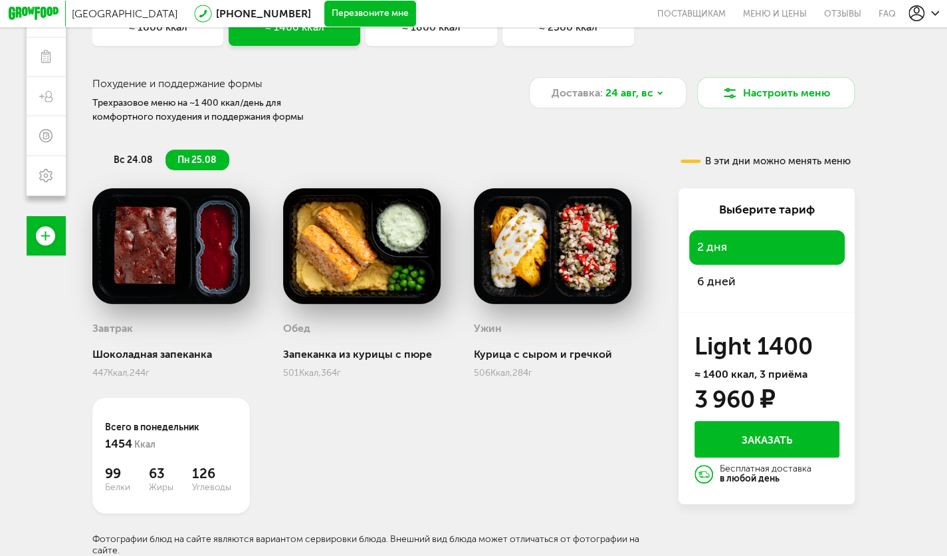
click at [725, 291] on div "6 дней" at bounding box center [768, 282] width 156 height 34
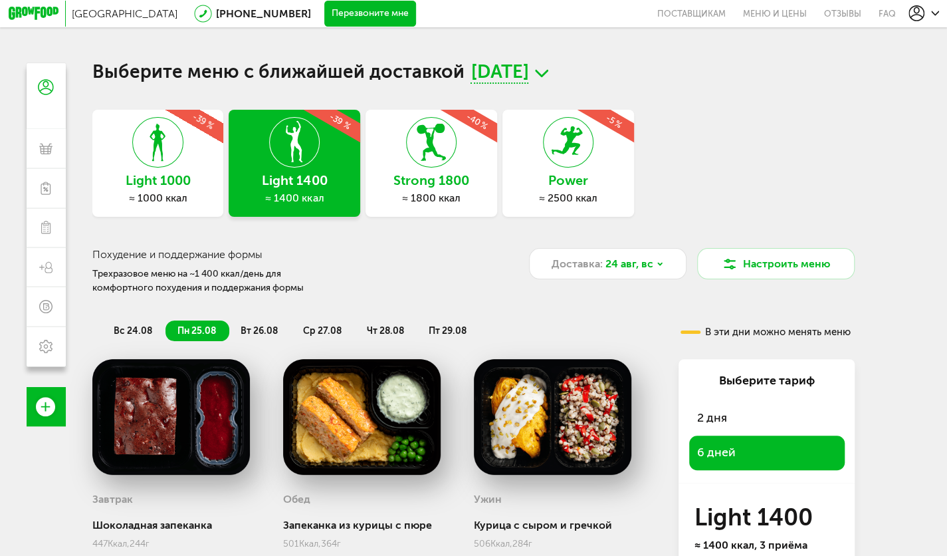
scroll to position [1, 0]
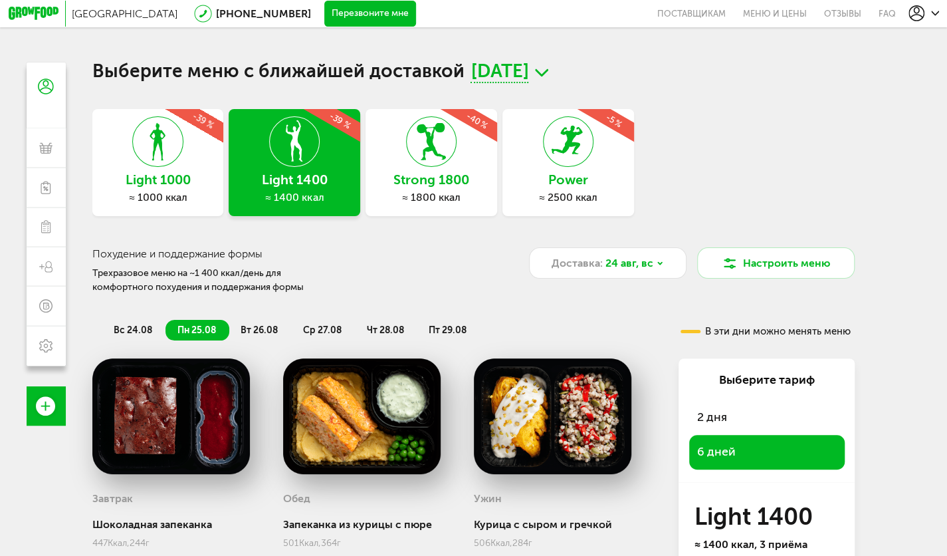
click at [136, 186] on h3 "Light 1000" at bounding box center [158, 180] width 132 height 15
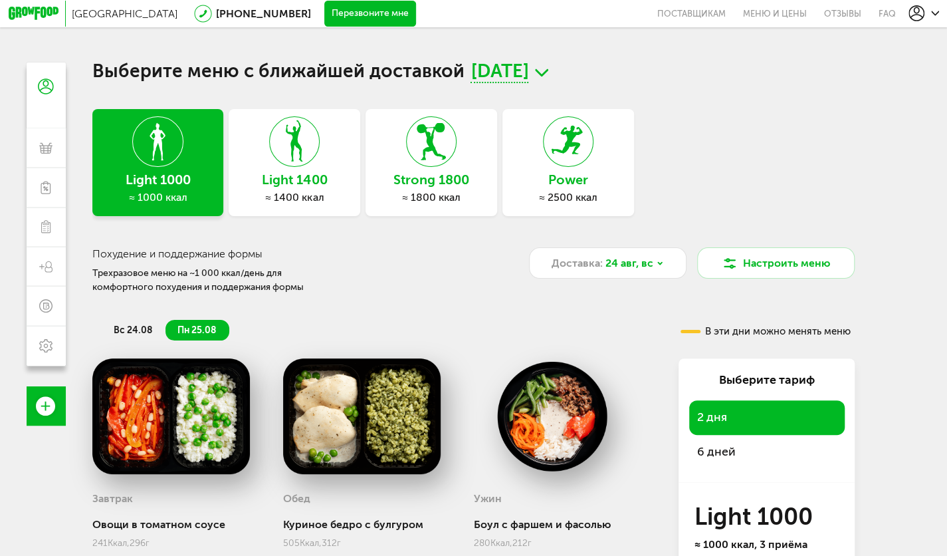
click at [706, 459] on span "6 дней" at bounding box center [716, 451] width 39 height 15
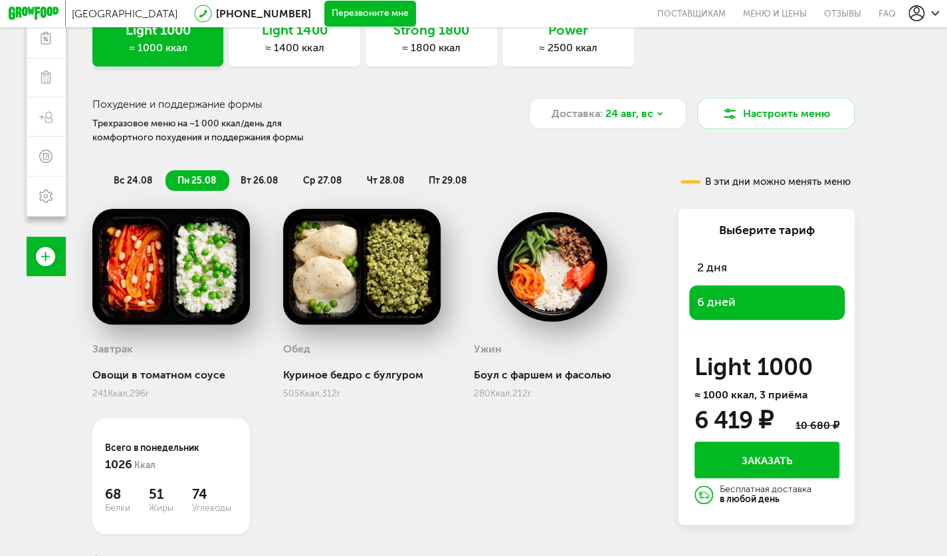
scroll to position [152, 0]
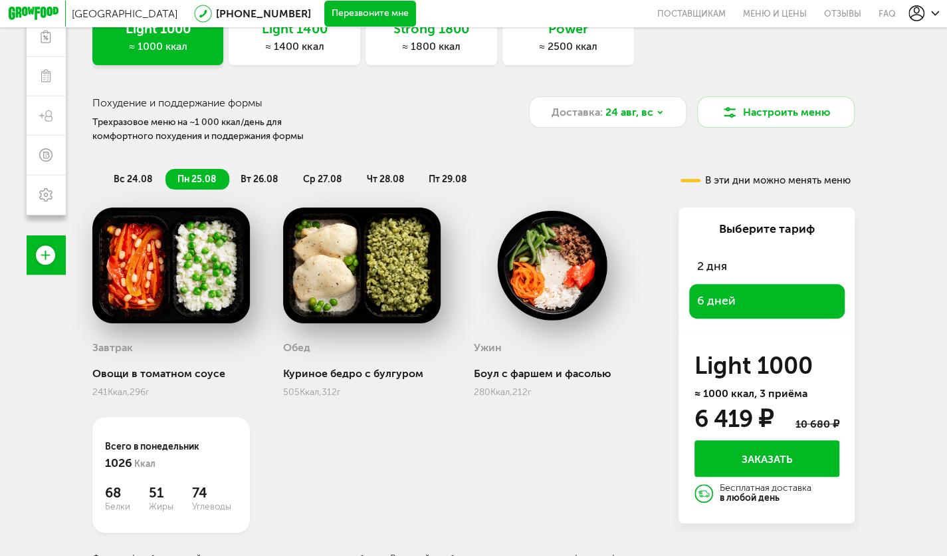
click at [256, 177] on span "вт 26.08" at bounding box center [259, 179] width 37 height 11
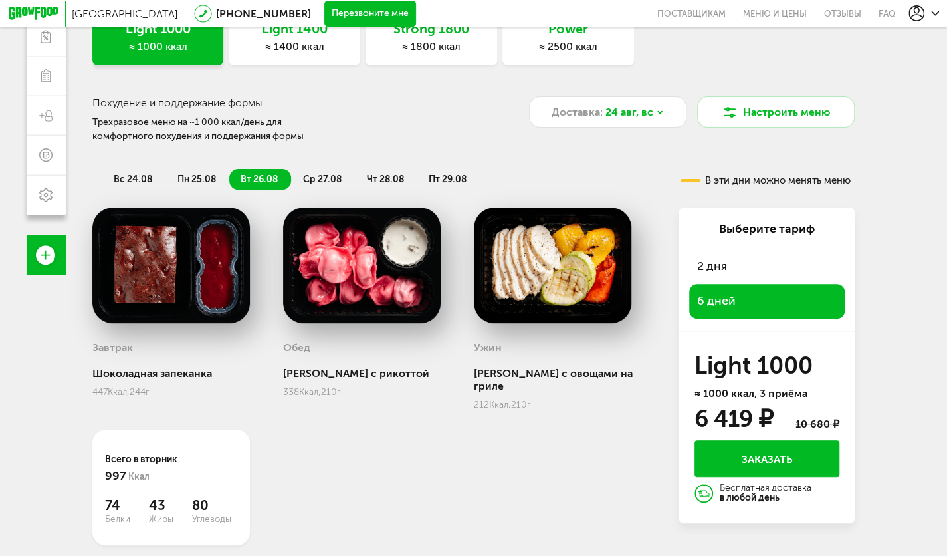
click at [313, 188] on li "ср 27.08" at bounding box center [323, 179] width 64 height 21
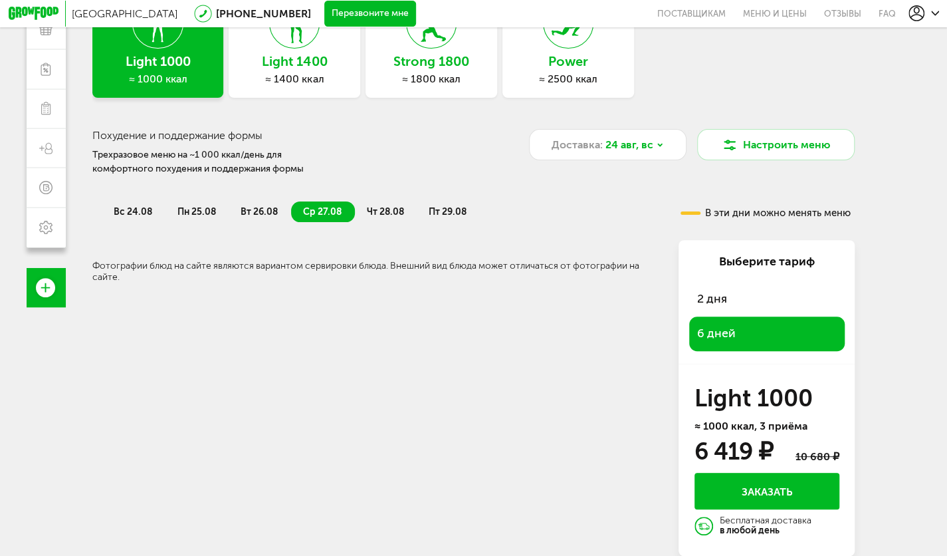
scroll to position [125, 0]
click at [362, 207] on li "чт 28.08" at bounding box center [386, 211] width 63 height 21
click at [332, 207] on span "ср 27.08" at bounding box center [322, 211] width 39 height 11
click at [371, 217] on li "чт 28.08" at bounding box center [386, 211] width 63 height 21
click at [124, 209] on span "вс 24.08" at bounding box center [133, 211] width 39 height 11
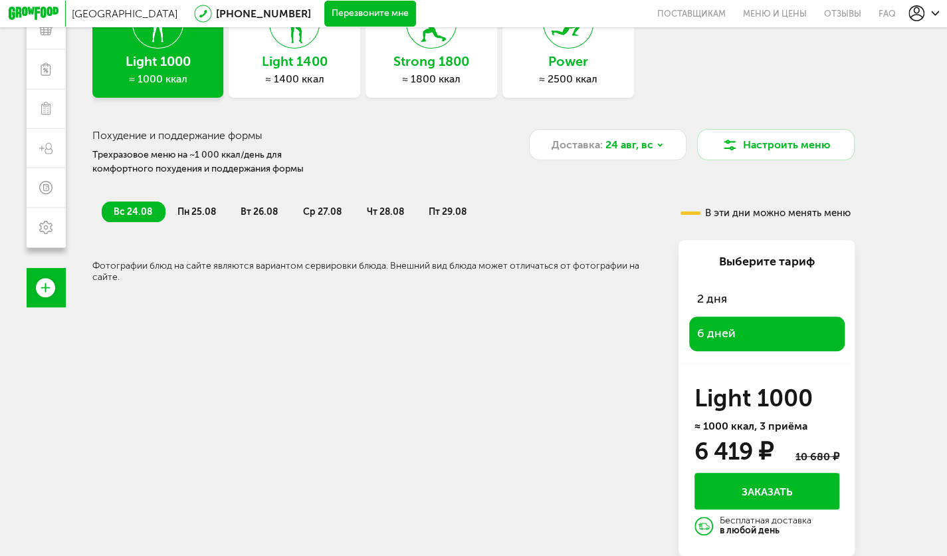
click at [182, 206] on span "пн 25.08" at bounding box center [197, 211] width 39 height 11
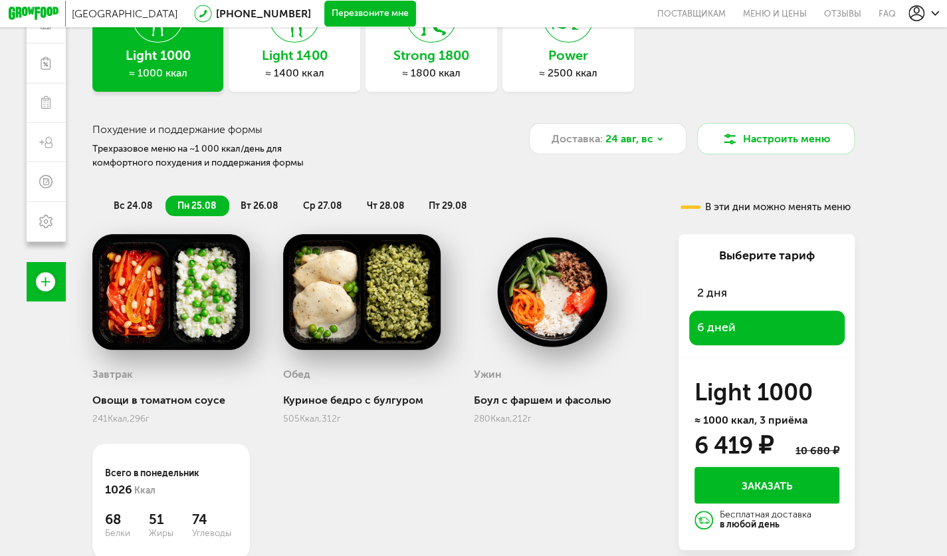
click at [241, 207] on span "вт 26.08" at bounding box center [259, 205] width 37 height 11
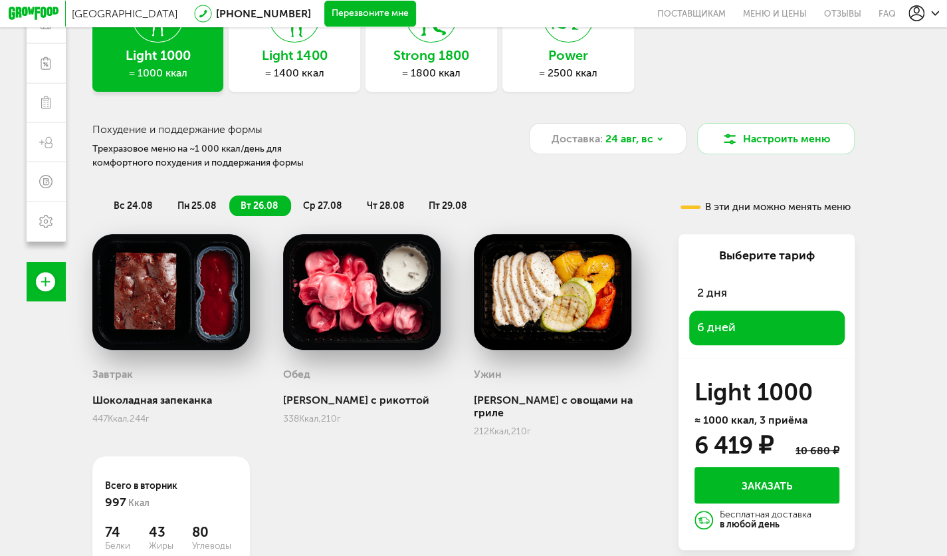
click at [313, 209] on span "ср 27.08" at bounding box center [322, 205] width 39 height 11
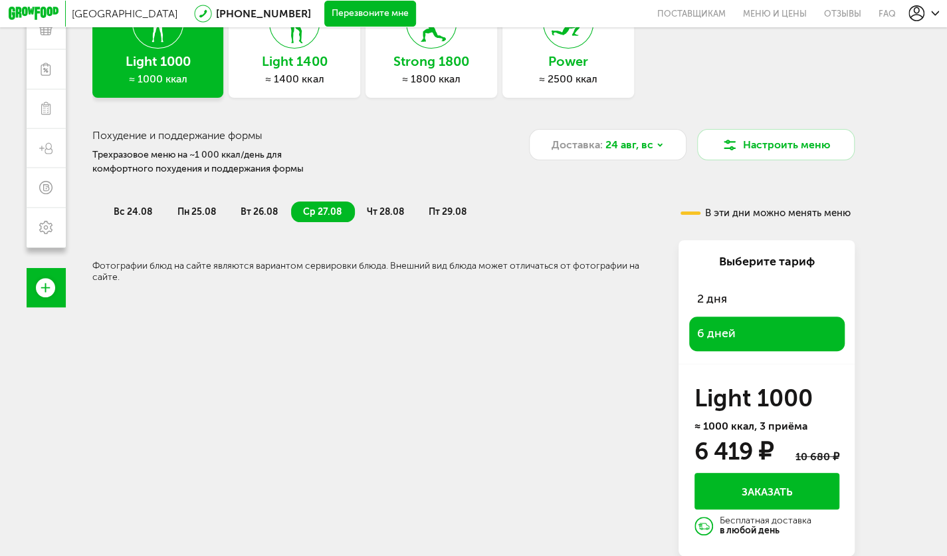
click at [313, 209] on span "ср 27.08" at bounding box center [322, 211] width 39 height 11
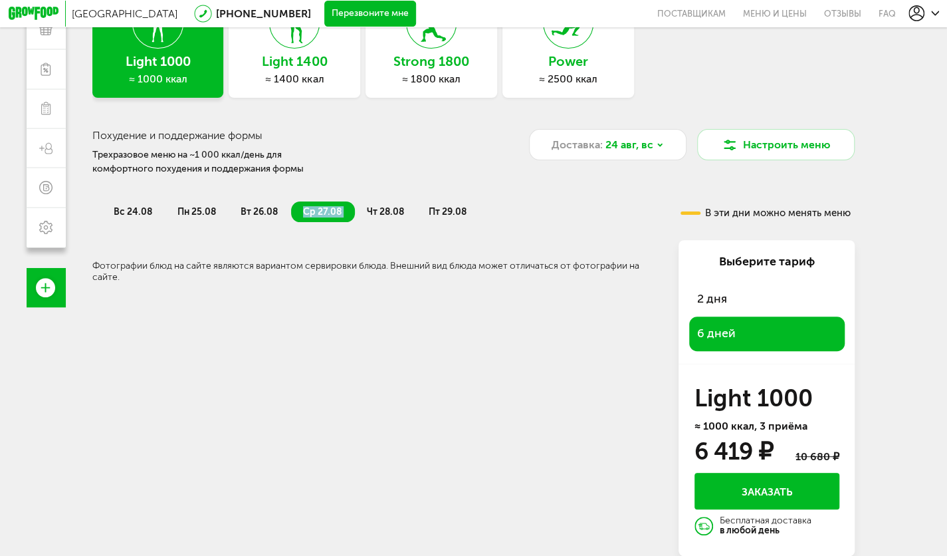
click at [313, 209] on span "ср 27.08" at bounding box center [322, 211] width 39 height 11
click at [351, 205] on li "ср 27.08" at bounding box center [323, 211] width 64 height 21
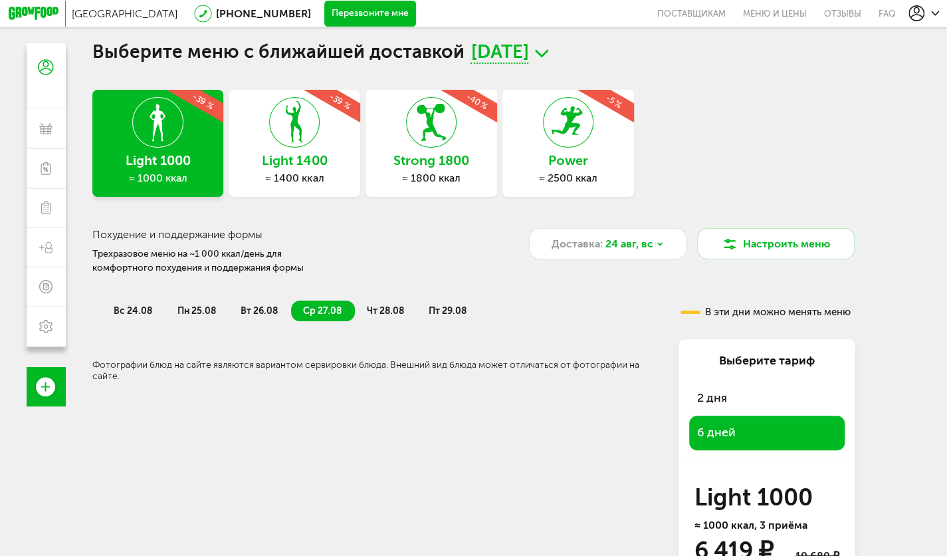
scroll to position [1, 0]
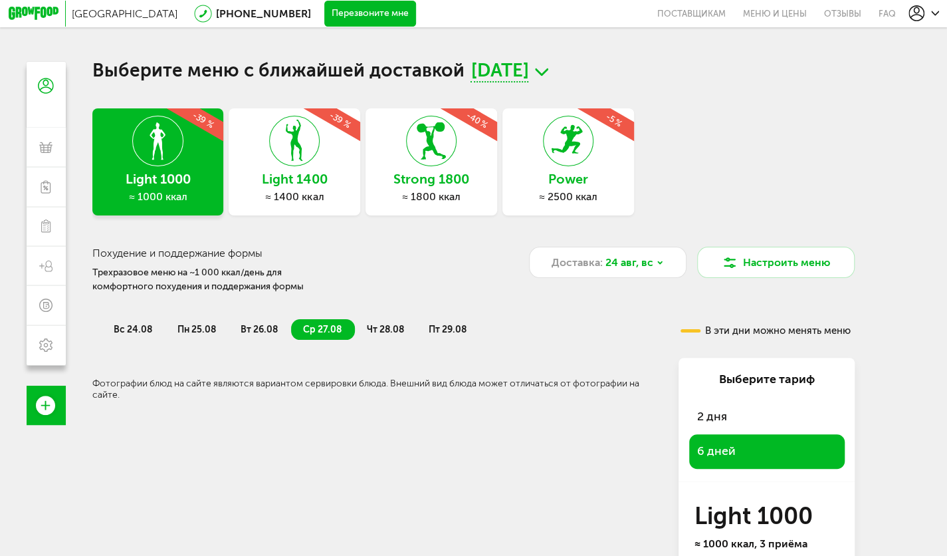
click at [386, 335] on span "чт 28.08" at bounding box center [385, 329] width 37 height 11
click at [440, 335] on span "пт 29.08" at bounding box center [448, 329] width 38 height 11
click at [286, 331] on li "вт 26.08" at bounding box center [260, 329] width 63 height 21
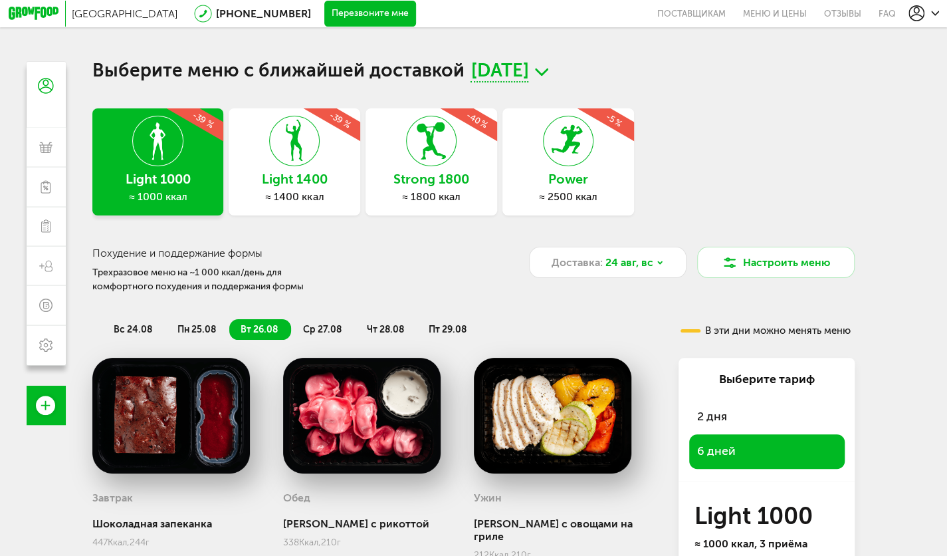
click at [350, 316] on div "вс 24.08 пн 25.08 вт 26.08 ср 27.08 чт 28.08 пт 29.08" at bounding box center [365, 323] width 546 height 33
click at [344, 324] on li "ср 27.08" at bounding box center [323, 329] width 64 height 21
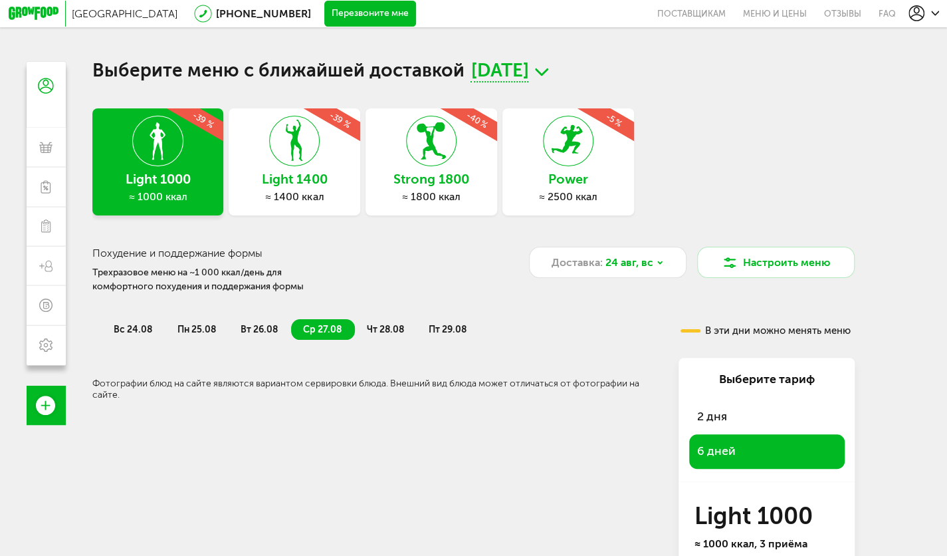
click at [374, 335] on span "чт 28.08" at bounding box center [385, 329] width 37 height 11
drag, startPoint x: 374, startPoint y: 335, endPoint x: 422, endPoint y: 328, distance: 48.3
click at [422, 328] on ul "вс 24.08 пн 25.08 вт 26.08 ср 27.08 чт 28.08 пт 29.08" at bounding box center [365, 329] width 527 height 21
click at [422, 328] on li "пт 29.08" at bounding box center [448, 329] width 63 height 21
click at [328, 174] on h3 "Light 1400" at bounding box center [295, 179] width 132 height 15
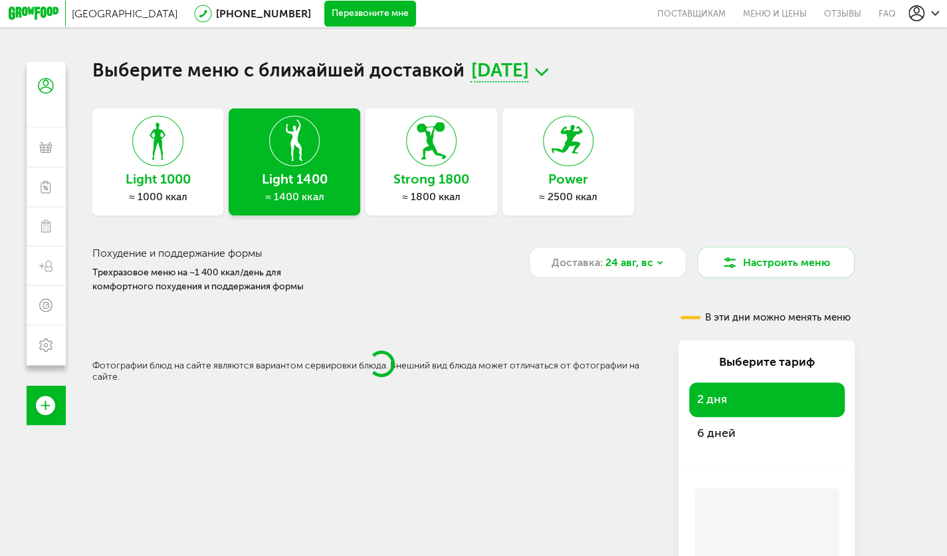
click at [762, 431] on div "6 дней" at bounding box center [768, 434] width 156 height 34
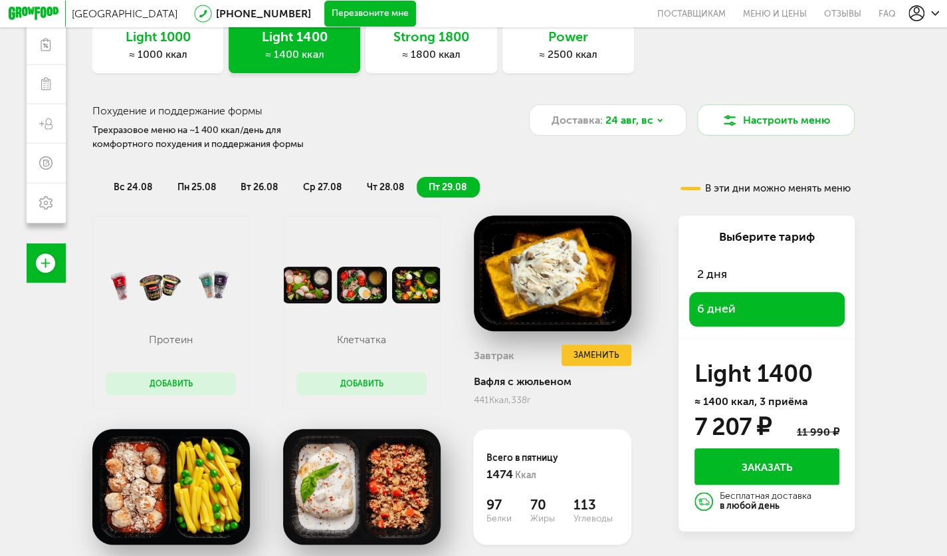
scroll to position [90, 0]
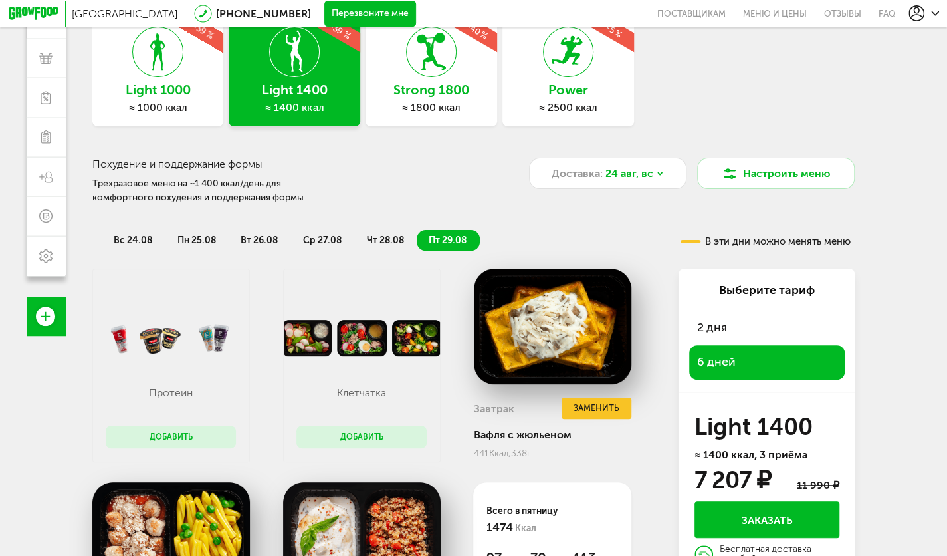
click at [199, 88] on h3 "Light 1000" at bounding box center [158, 90] width 132 height 15
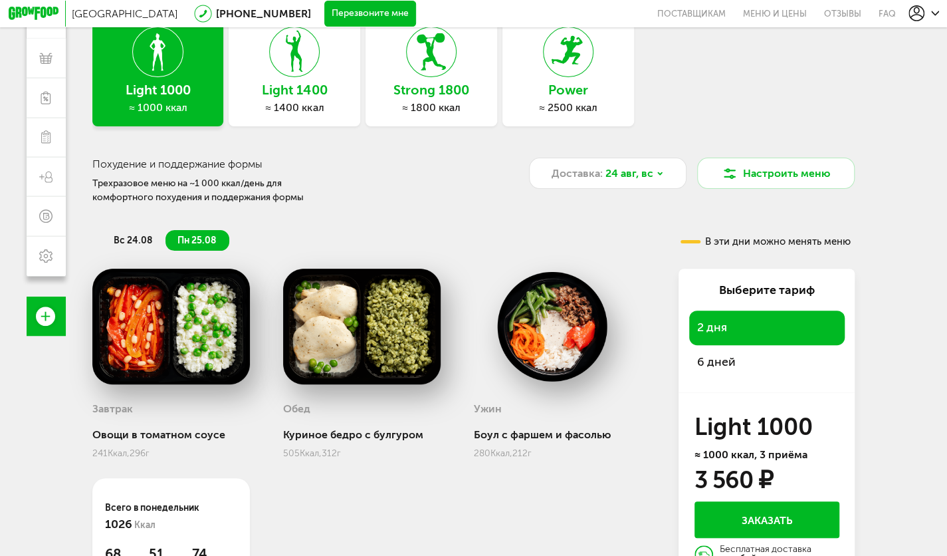
click at [729, 367] on span "6 дней" at bounding box center [716, 361] width 39 height 15
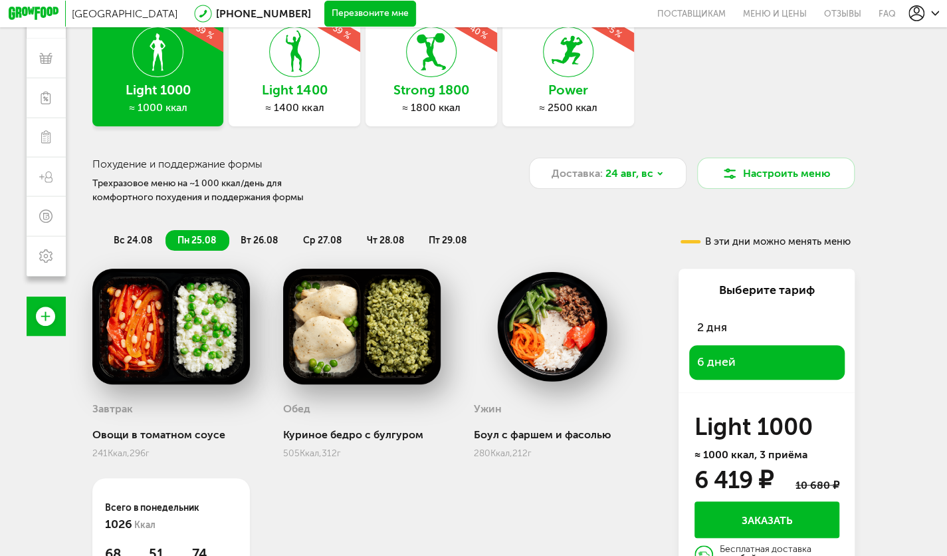
click at [320, 251] on li "ср 27.08" at bounding box center [323, 240] width 64 height 21
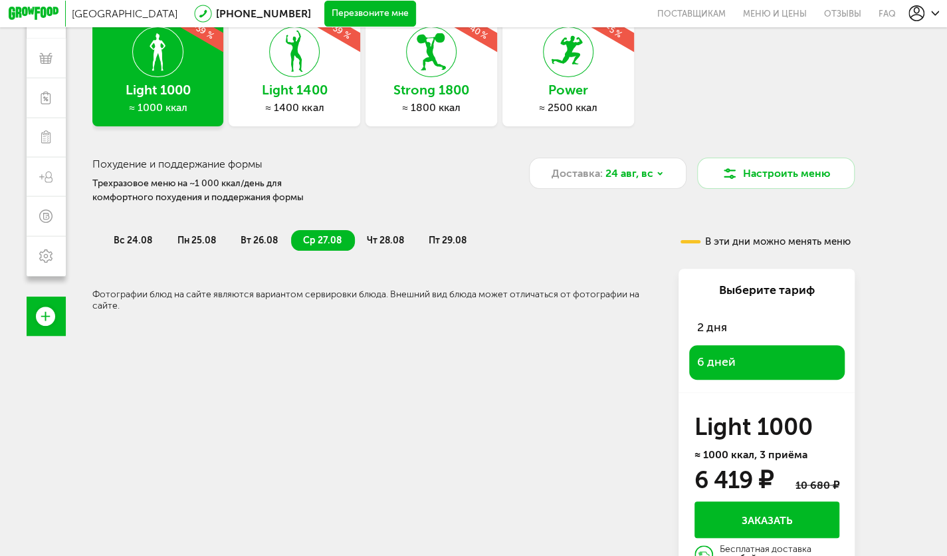
click at [394, 243] on span "чт 28.08" at bounding box center [385, 240] width 37 height 11
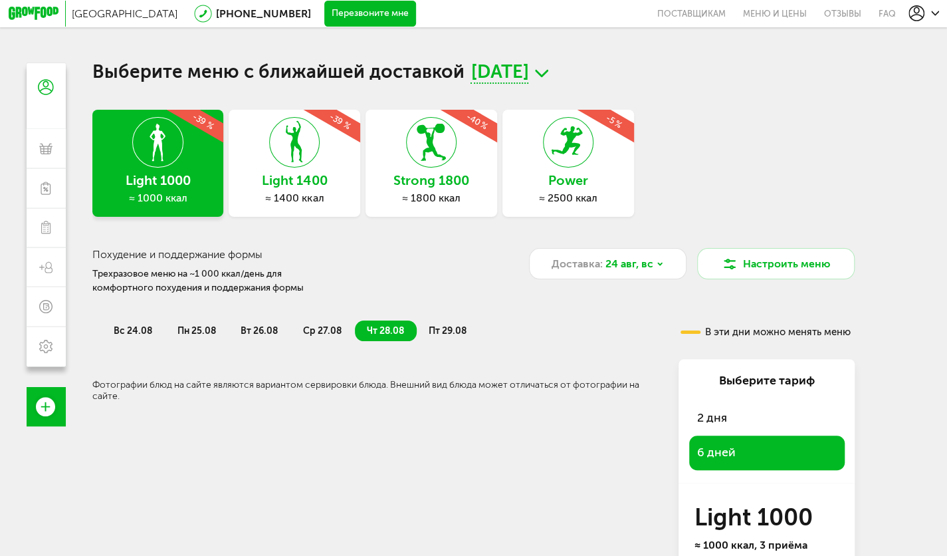
click at [36, 9] on icon at bounding box center [34, 13] width 50 height 13
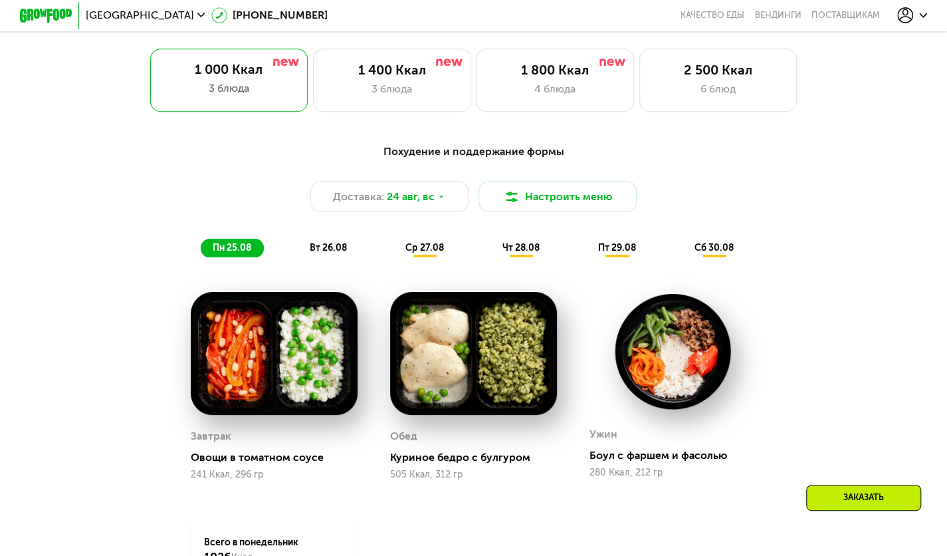
scroll to position [593, 0]
click at [430, 253] on span "ср 27.08" at bounding box center [425, 246] width 39 height 11
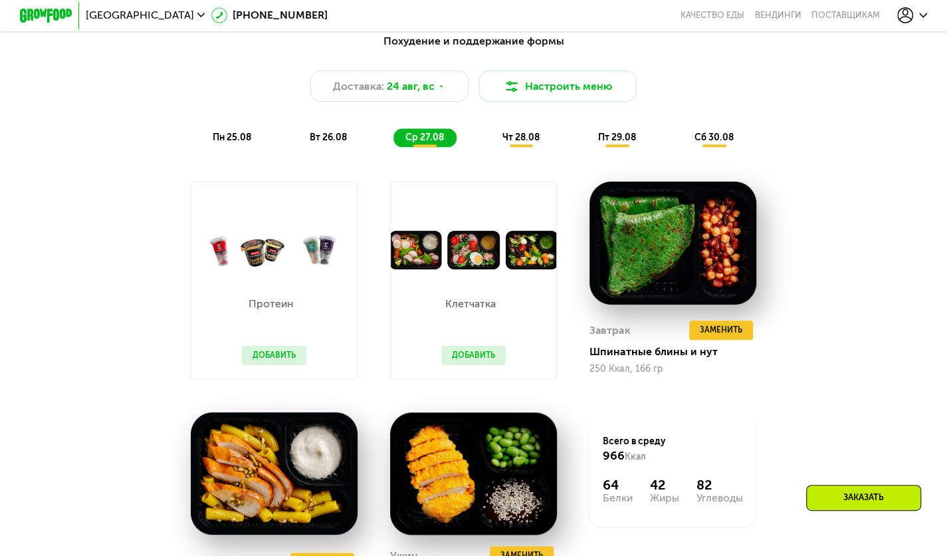
scroll to position [657, 0]
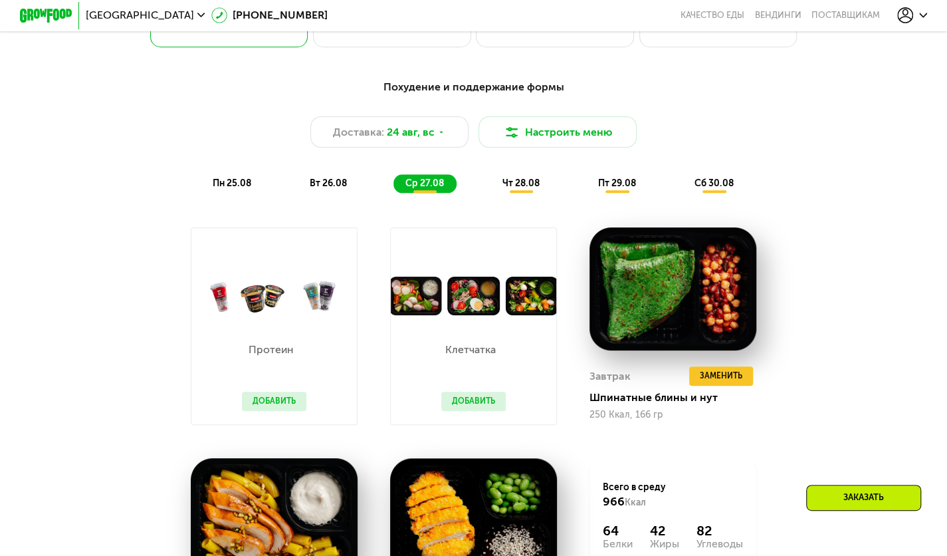
click at [509, 189] on span "чт 28.08" at bounding box center [520, 183] width 37 height 11
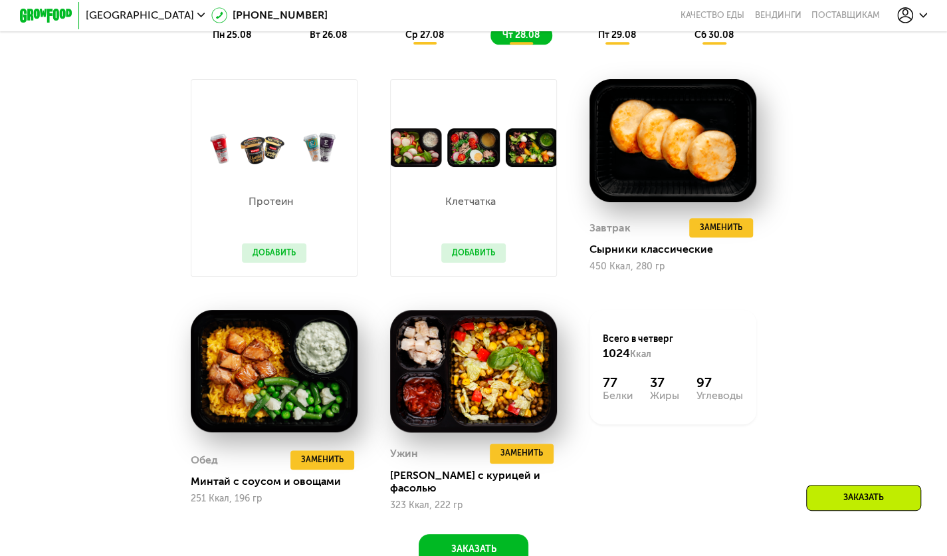
scroll to position [874, 0]
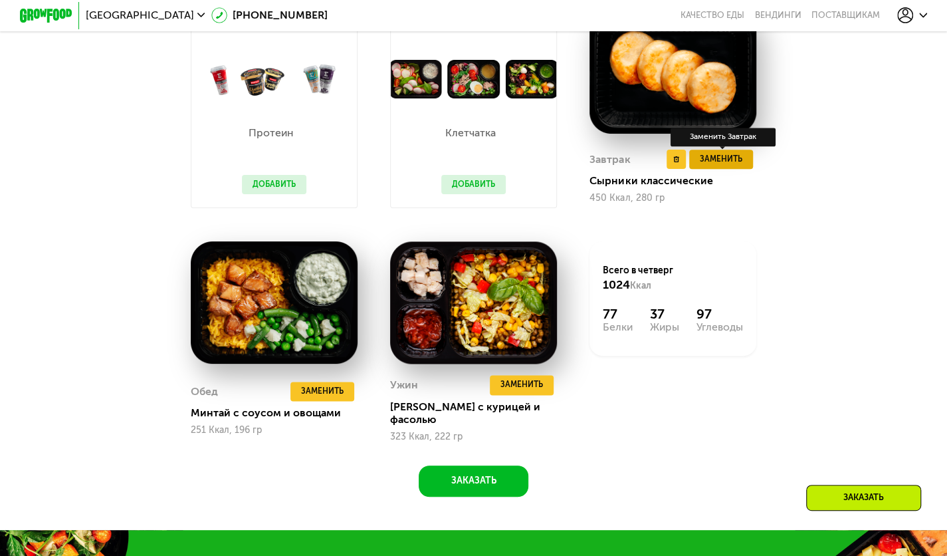
click at [722, 166] on span "Заменить" at bounding box center [721, 159] width 43 height 13
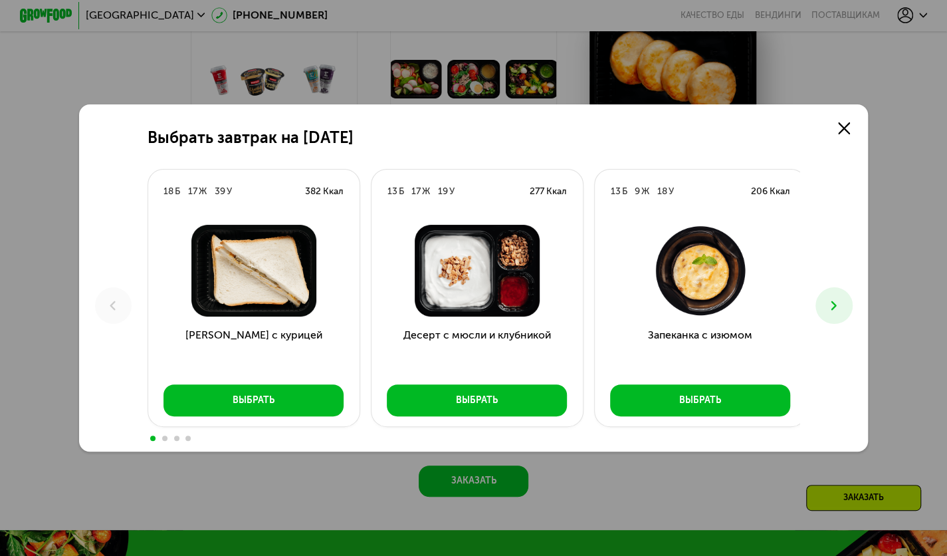
click at [722, 170] on div "13 Б 9 Ж 18 У 206 Ккал" at bounding box center [700, 192] width 211 height 45
click at [842, 305] on icon at bounding box center [834, 306] width 16 height 16
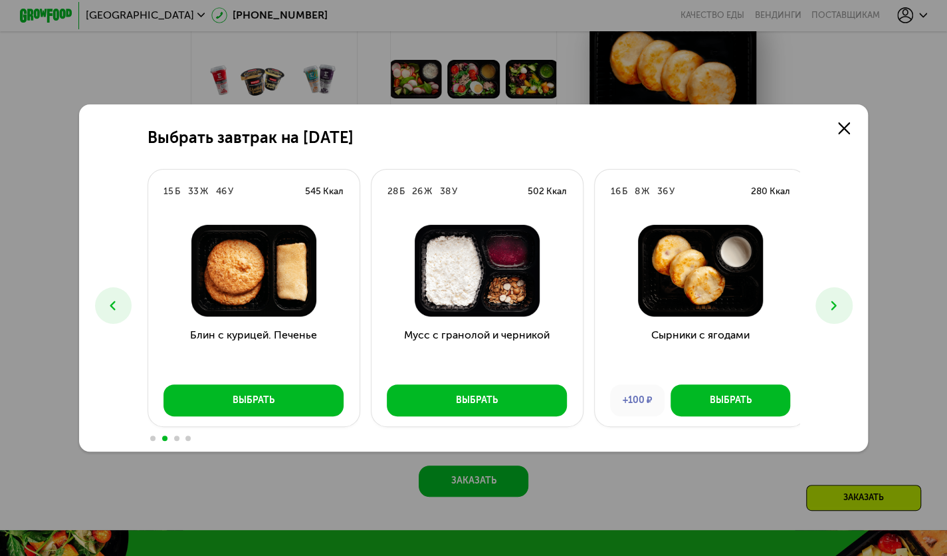
click at [842, 305] on icon at bounding box center [834, 306] width 16 height 16
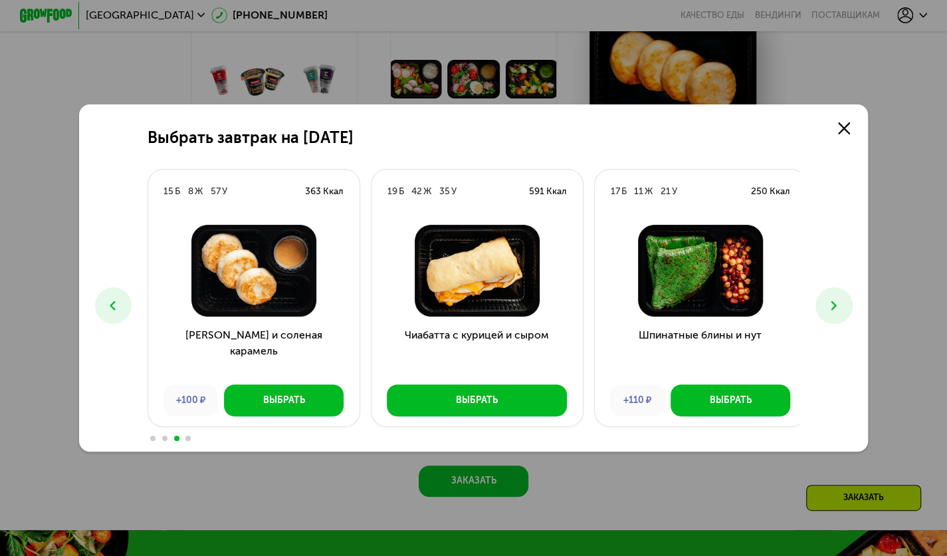
click at [106, 298] on icon at bounding box center [113, 306] width 16 height 16
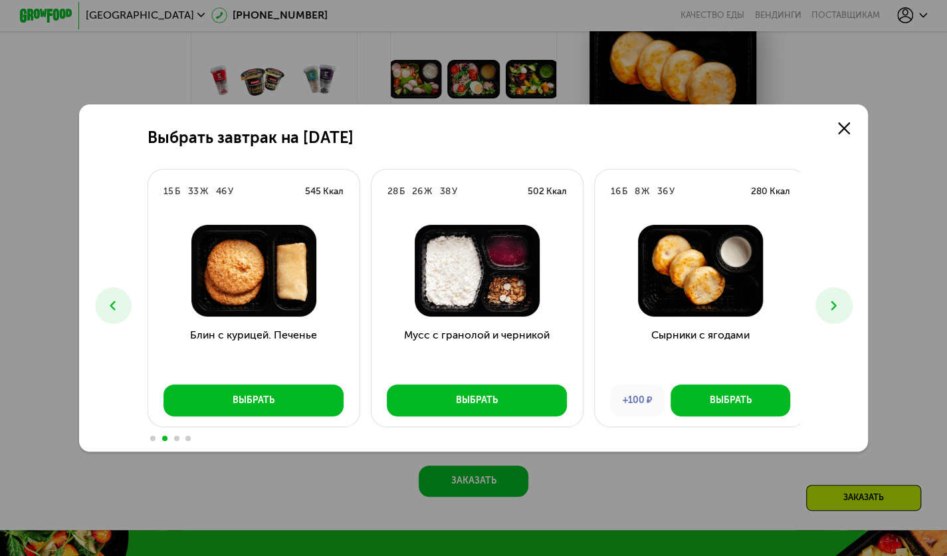
click at [106, 298] on icon at bounding box center [113, 306] width 16 height 16
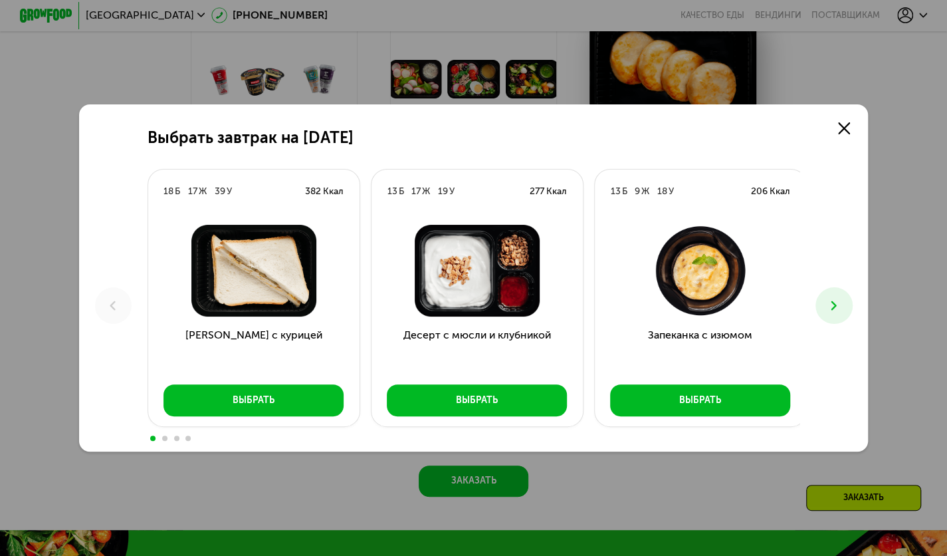
click at [837, 301] on icon at bounding box center [834, 306] width 16 height 16
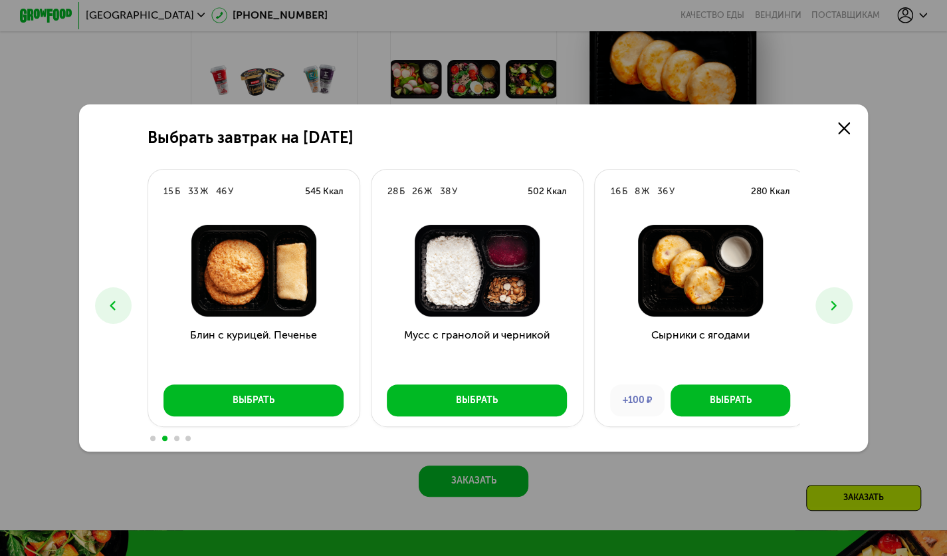
click at [837, 301] on icon at bounding box center [834, 306] width 16 height 16
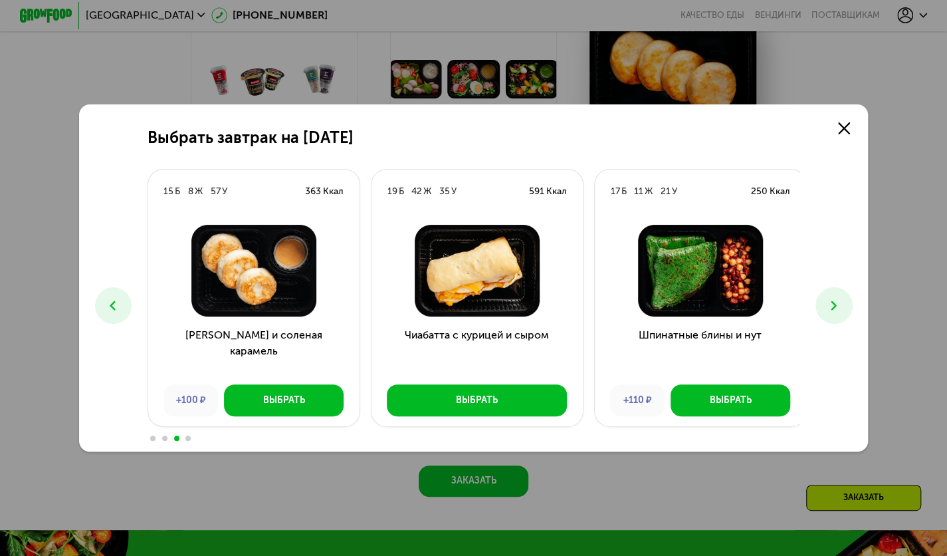
click at [837, 301] on icon at bounding box center [834, 306] width 16 height 16
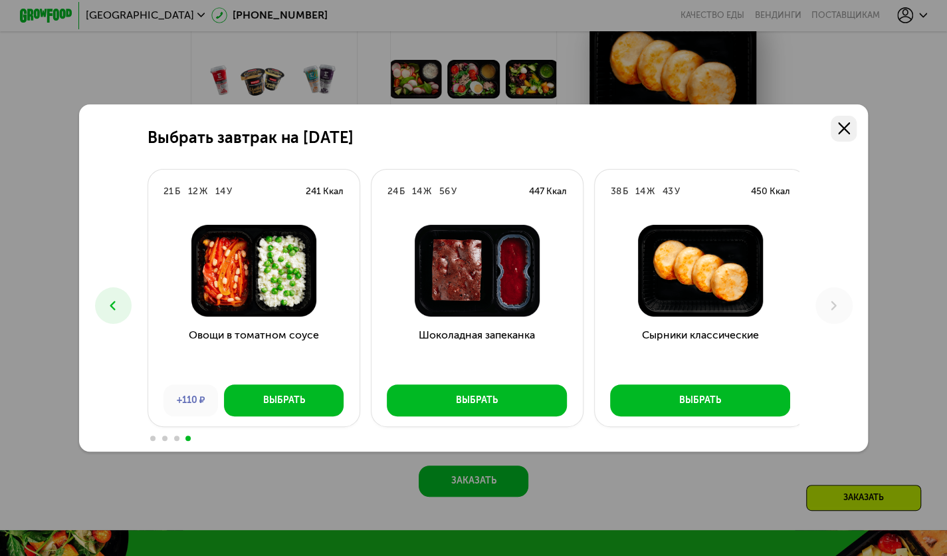
click at [848, 130] on icon at bounding box center [844, 128] width 12 height 12
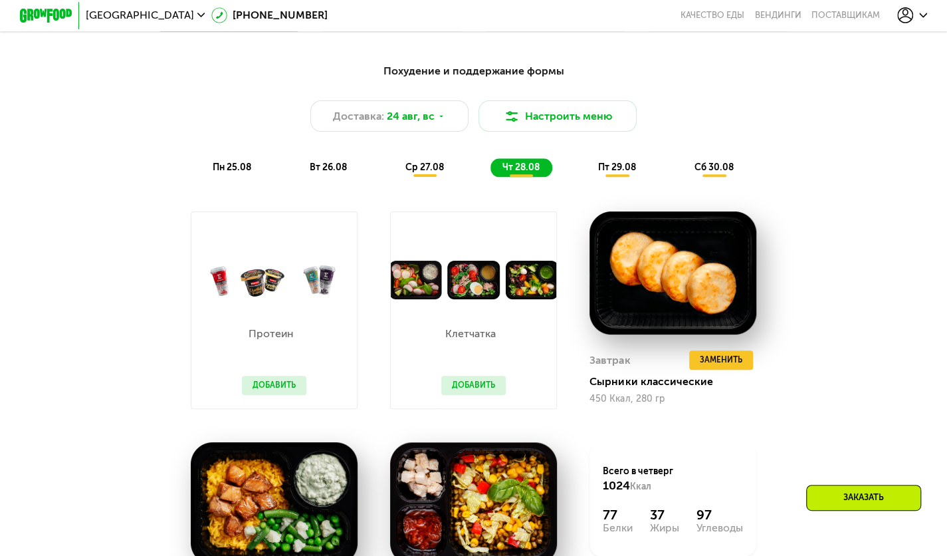
scroll to position [494, 0]
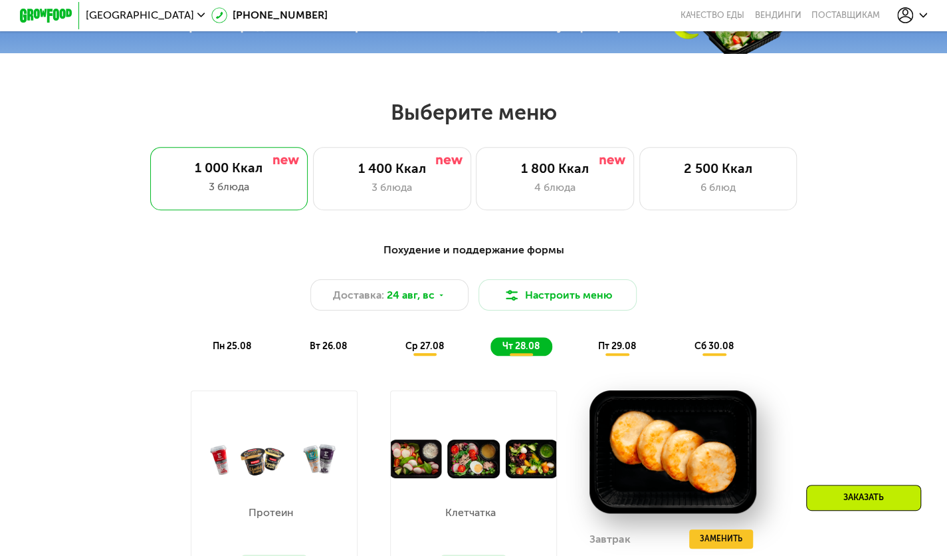
click at [683, 356] on div "пт 29.08" at bounding box center [715, 346] width 64 height 19
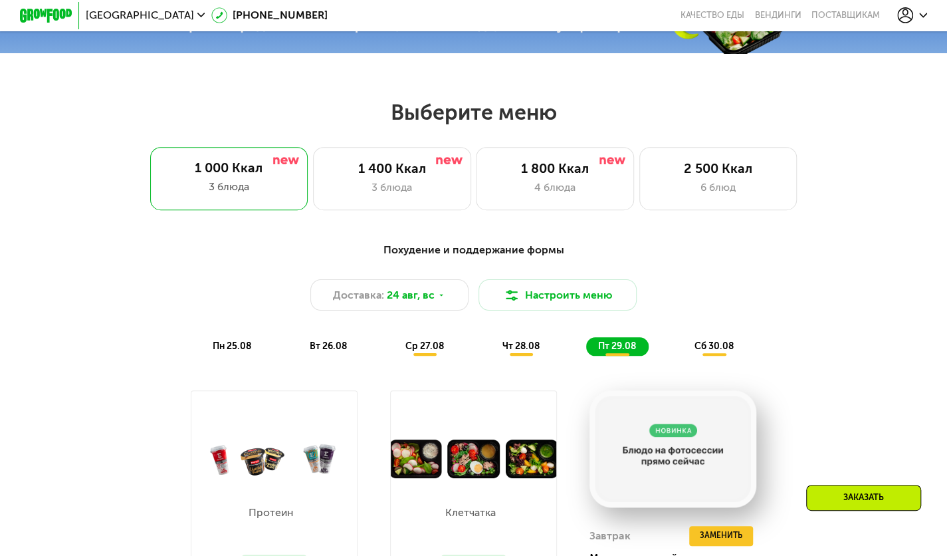
click at [914, 173] on div "Выберите меню 1 000 Ккал 3 блюда 1 400 Ккал 3 блюда 1 800 Ккал 4 блюда 2 500 Кк…" at bounding box center [473, 154] width 947 height 111
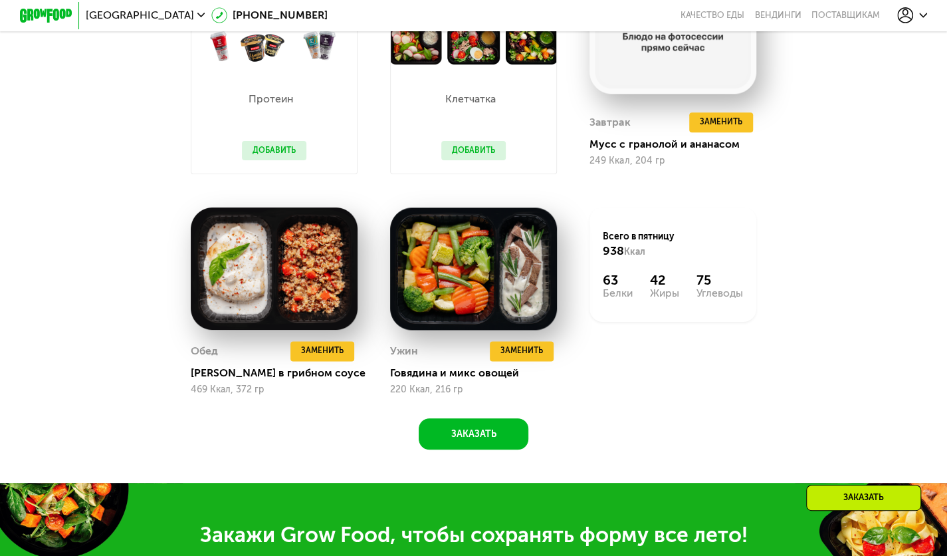
scroll to position [881, 0]
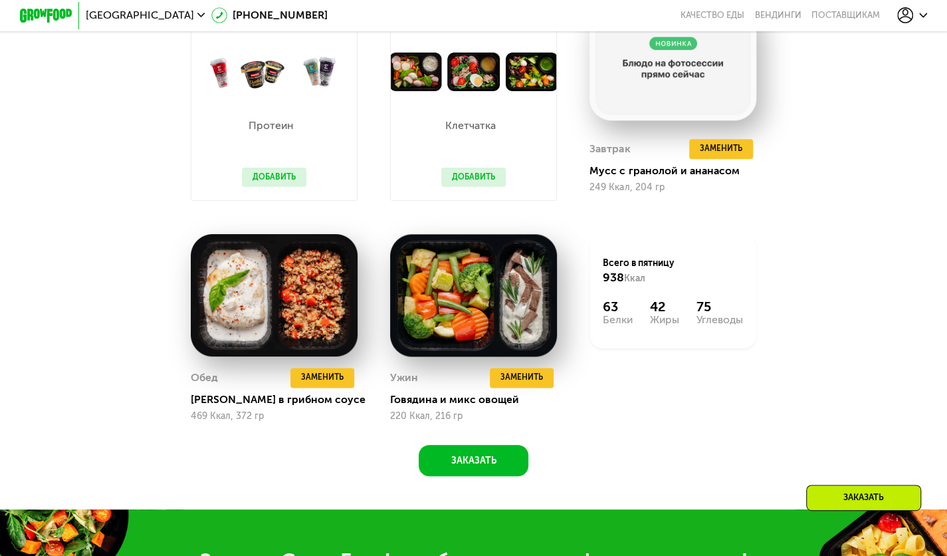
click at [899, 207] on div "Похудение и поддержание формы Доставка: [DATE] Настроить меню пн 25.08 вт 26.08…" at bounding box center [473, 172] width 947 height 673
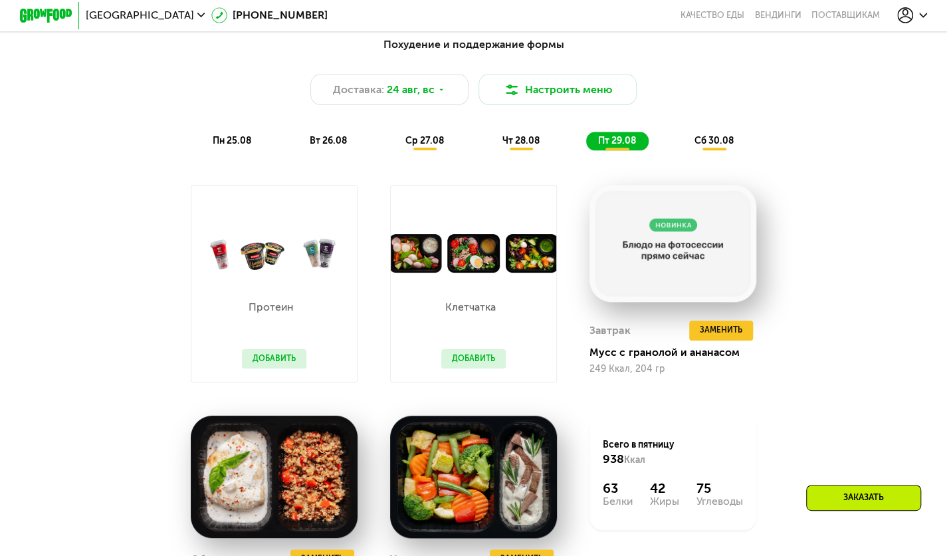
scroll to position [684, 0]
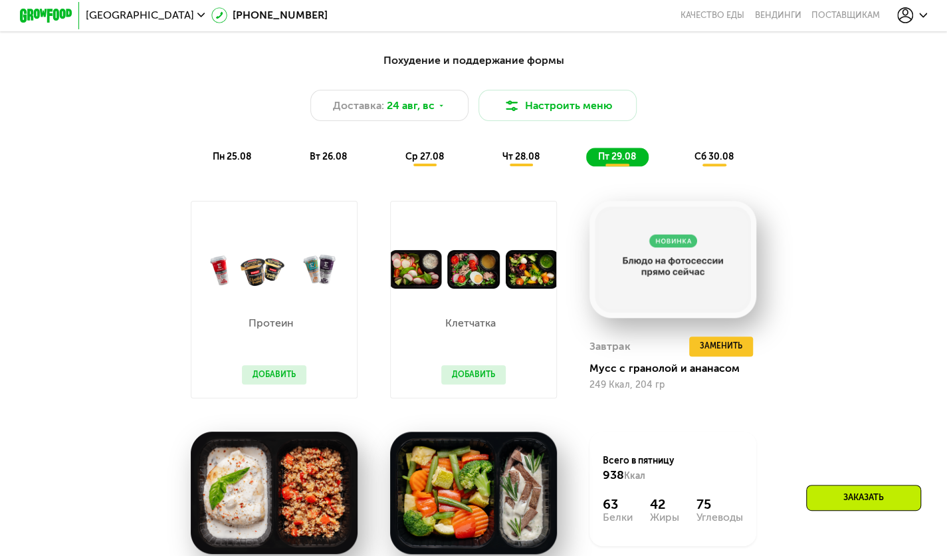
click at [920, 167] on div "Похудение и поддержание формы Доставка: [DATE] Настроить меню пн 25.08 вт 26.08…" at bounding box center [473, 370] width 947 height 673
click at [733, 154] on div "сб 30.08" at bounding box center [715, 157] width 64 height 19
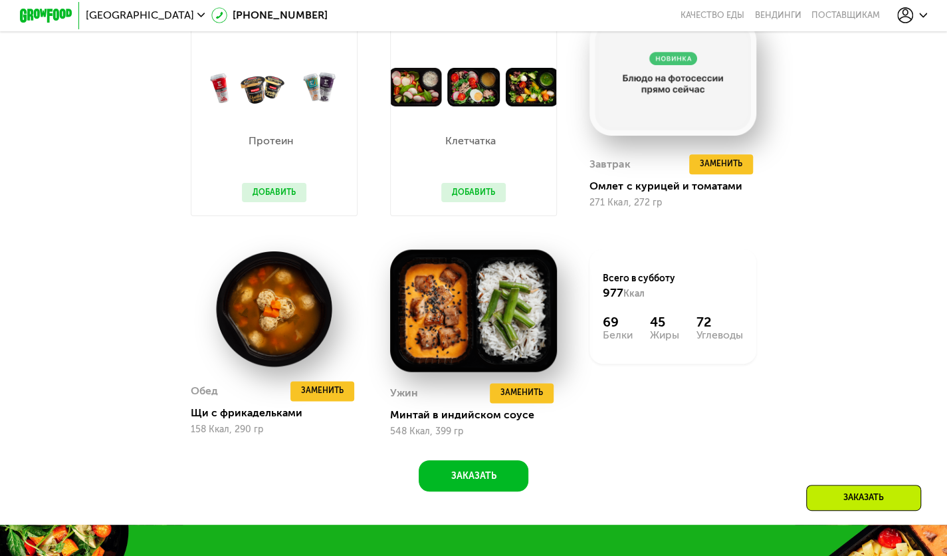
scroll to position [991, 0]
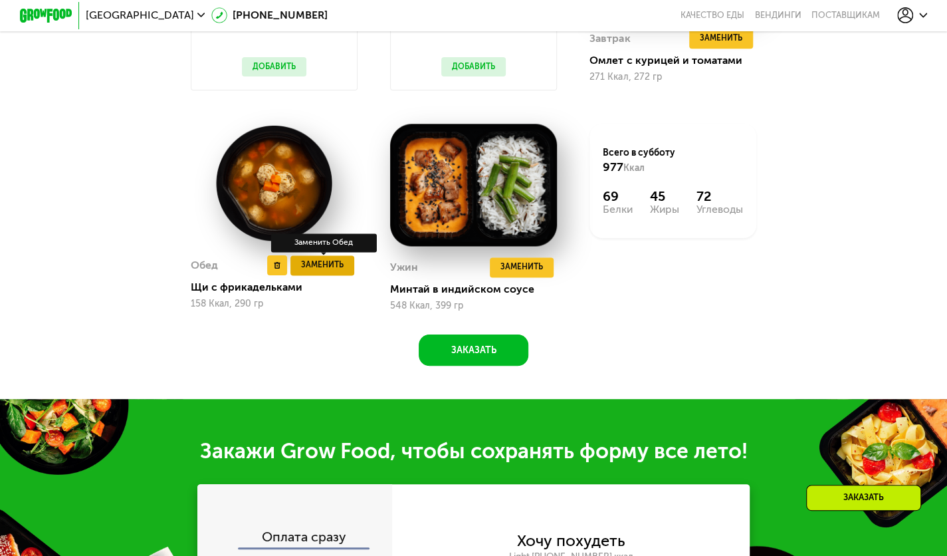
click at [342, 267] on button "Заменить" at bounding box center [323, 265] width 64 height 20
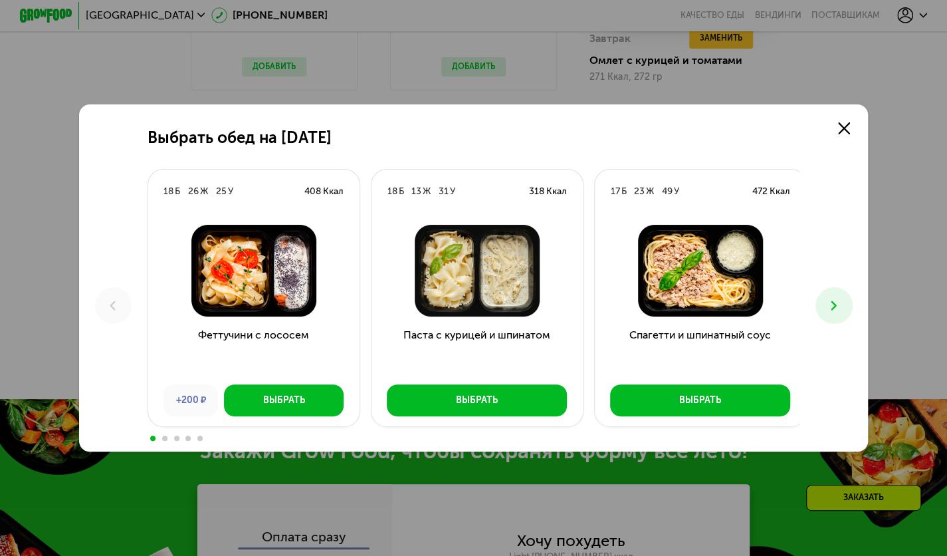
click at [842, 309] on icon at bounding box center [834, 306] width 16 height 16
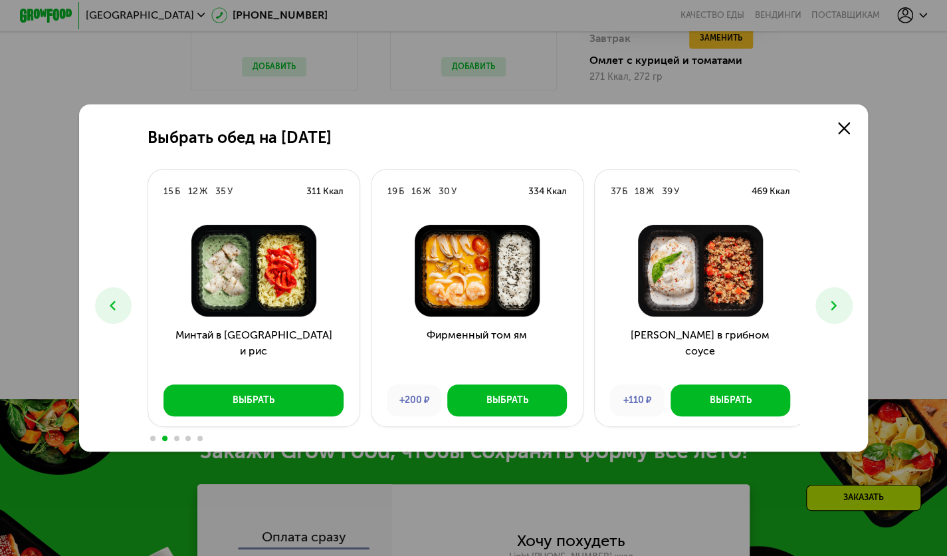
click at [826, 311] on button at bounding box center [834, 305] width 37 height 37
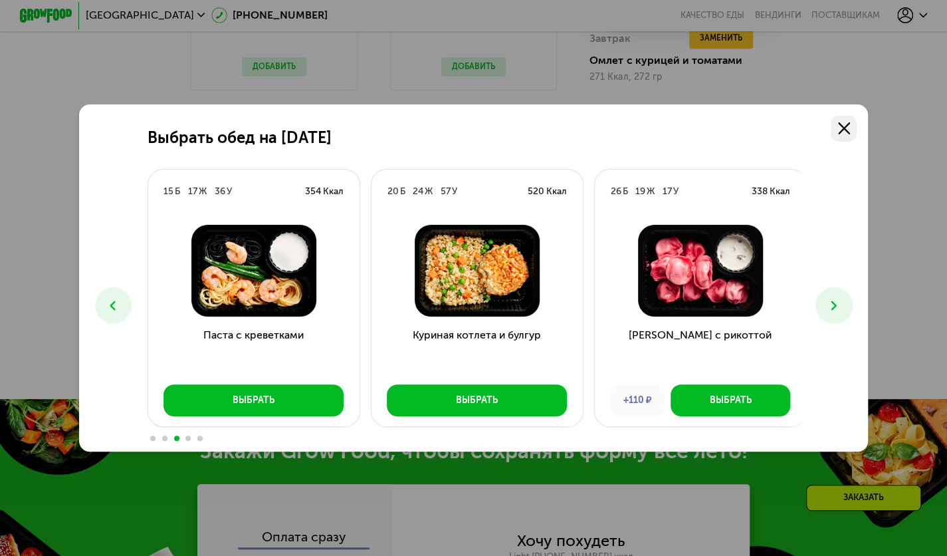
click at [846, 123] on icon at bounding box center [844, 128] width 12 height 12
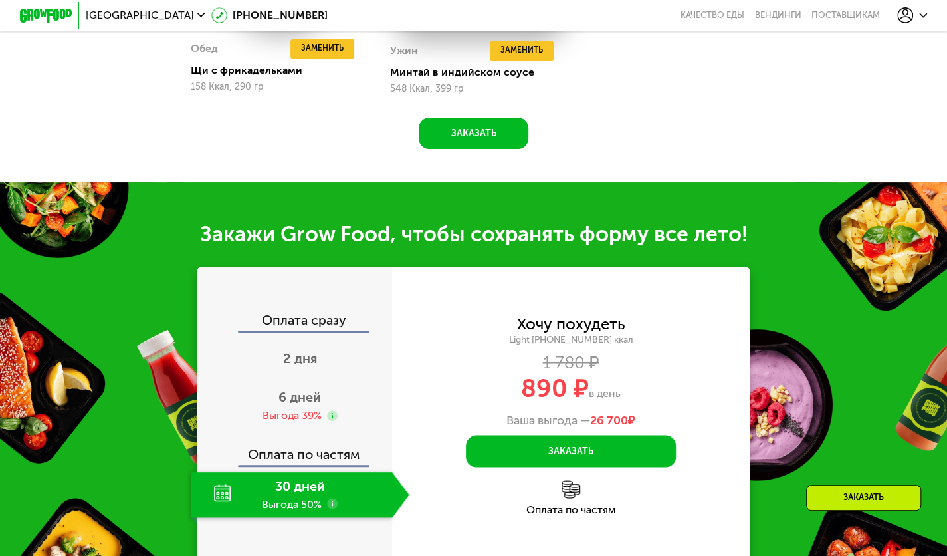
scroll to position [1212, 0]
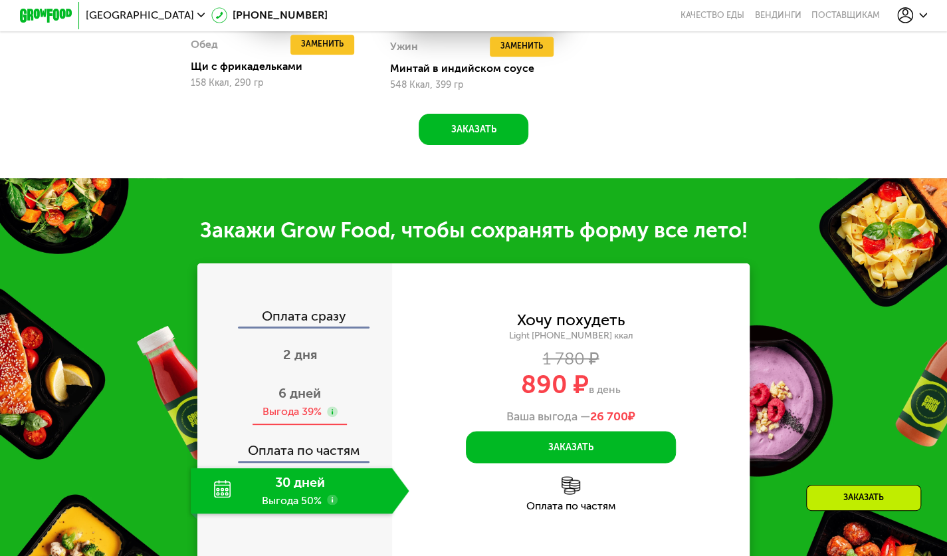
click at [328, 417] on use at bounding box center [332, 411] width 11 height 11
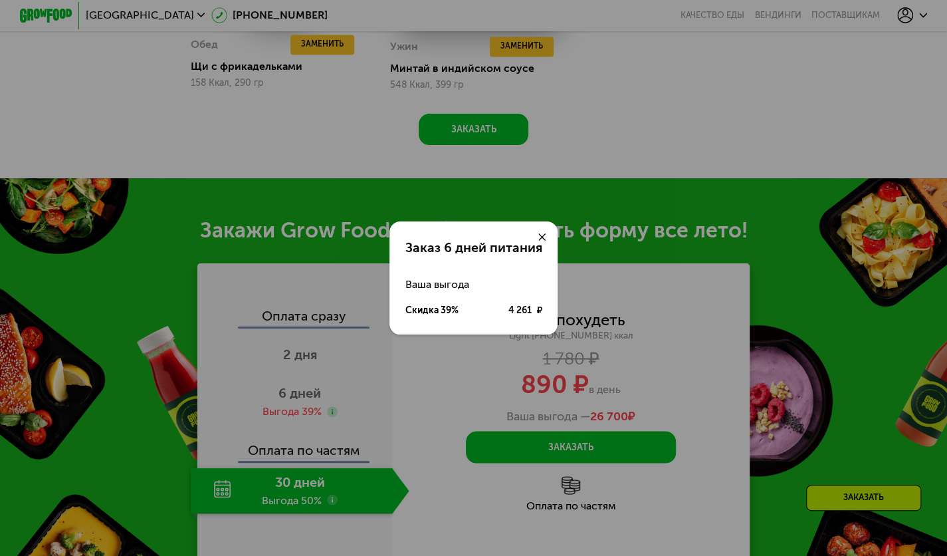
click at [540, 229] on div at bounding box center [543, 237] width 32 height 32
click at [923, 182] on div "Заказ 6 дней питания Ваша выгода Скидка 39% 4 261 ₽" at bounding box center [473, 278] width 947 height 556
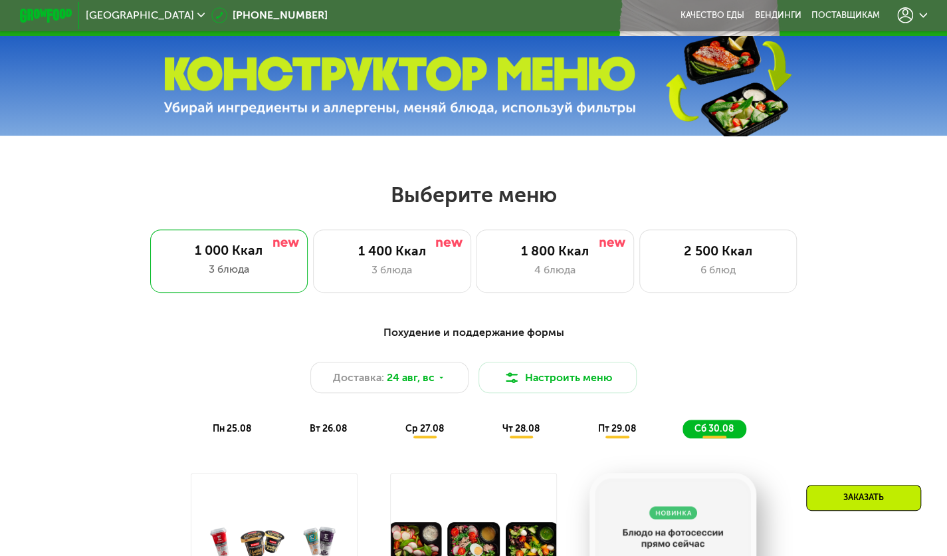
scroll to position [434, 0]
